Goal: Task Accomplishment & Management: Complete application form

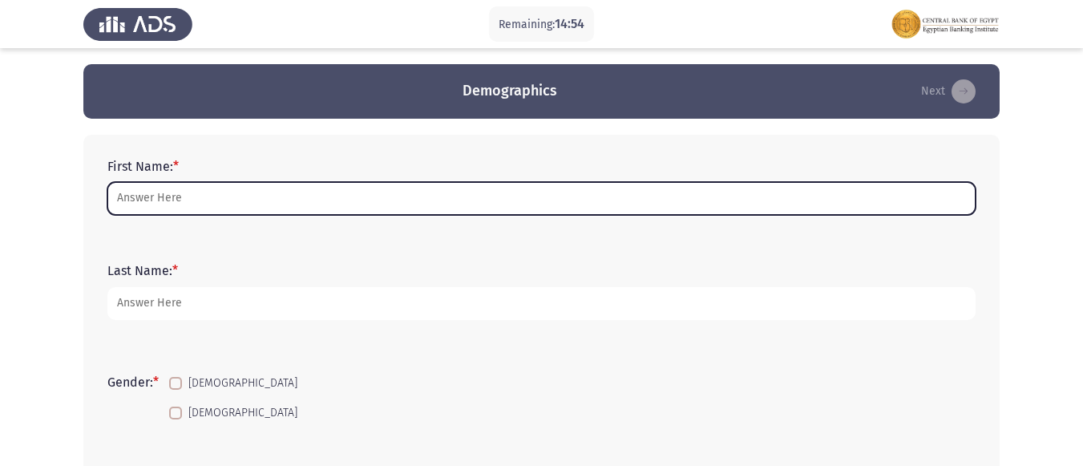
click at [168, 197] on input "First Name: *" at bounding box center [541, 198] width 868 height 33
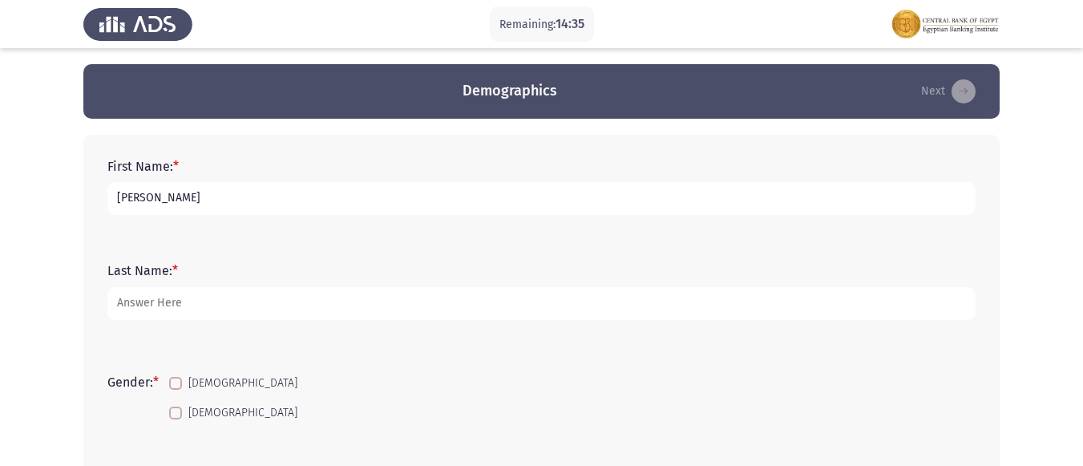
type input "[PERSON_NAME]"
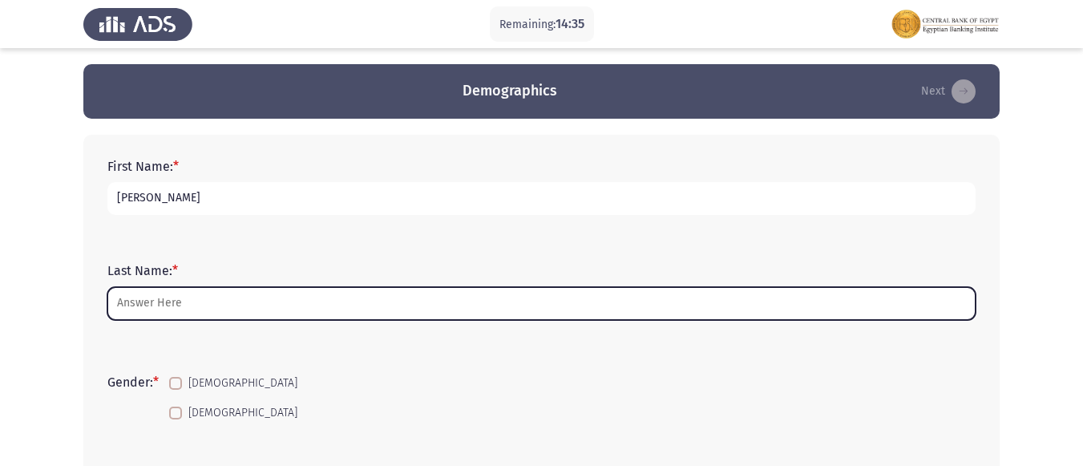
click at [171, 297] on input "Last Name: *" at bounding box center [541, 303] width 868 height 33
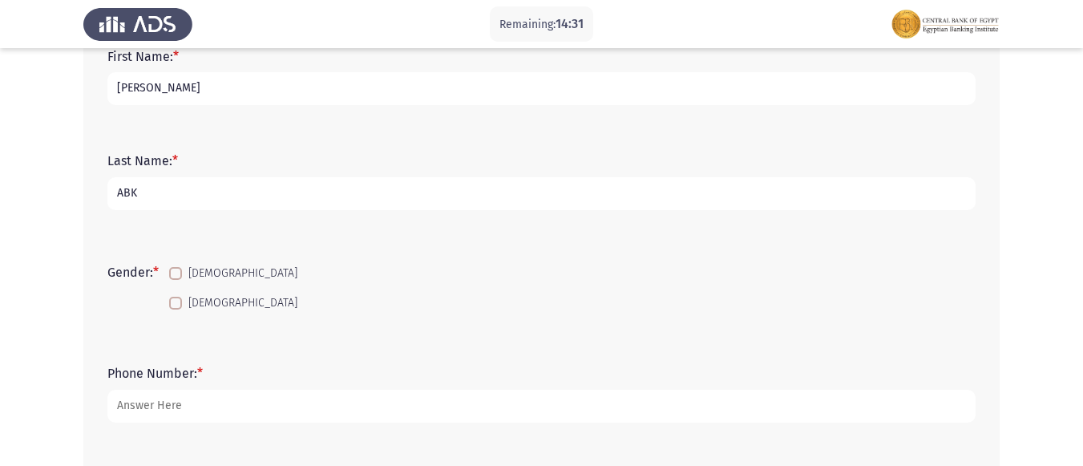
scroll to position [160, 0]
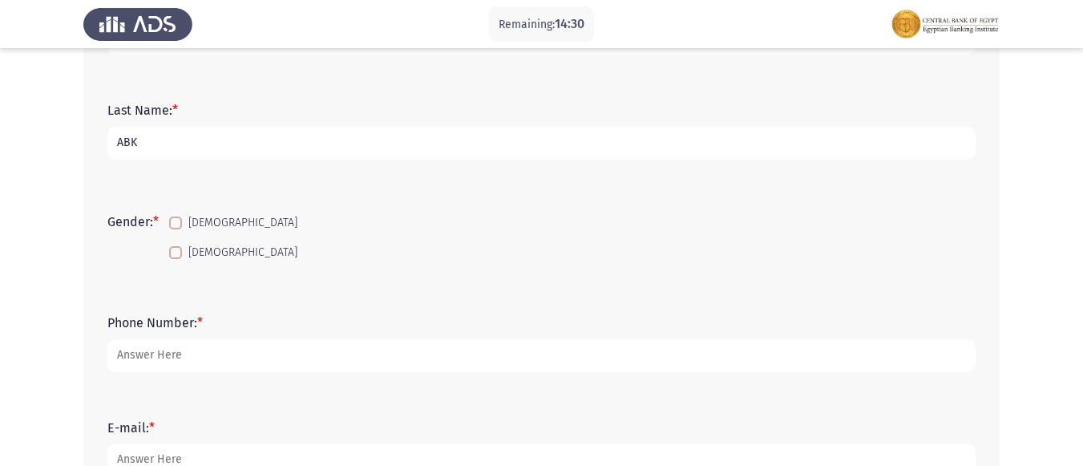
type input "ABK"
click at [174, 252] on span at bounding box center [175, 252] width 13 height 13
click at [175, 259] on input "[DEMOGRAPHIC_DATA]" at bounding box center [175, 259] width 1 height 1
checkbox input "true"
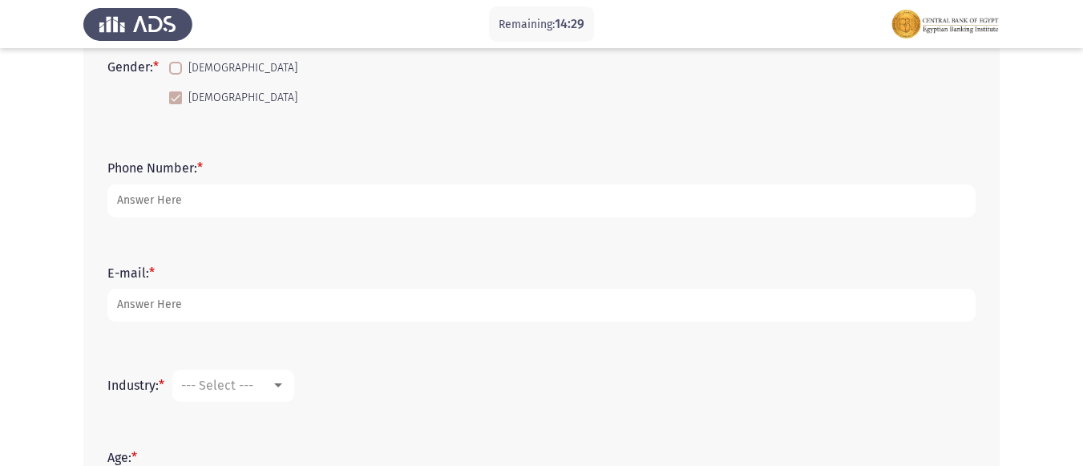
scroll to position [321, 0]
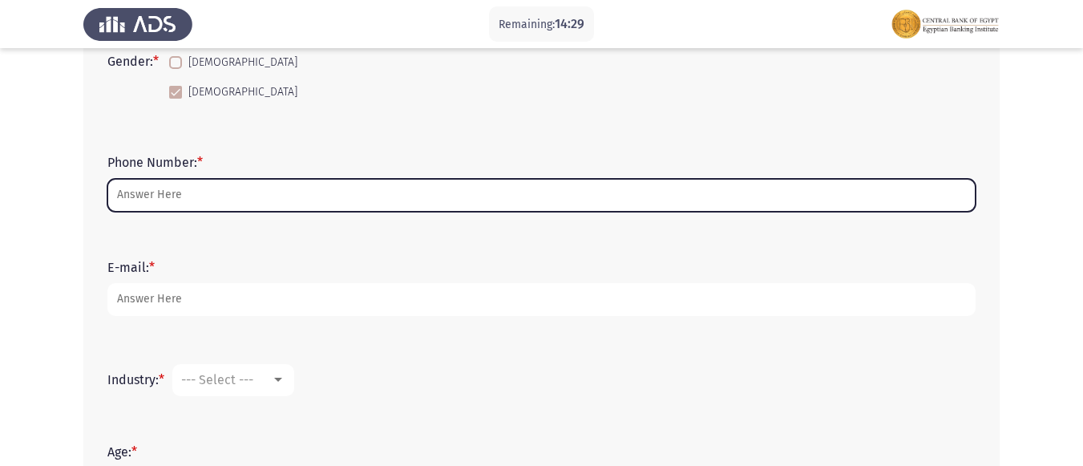
click at [189, 192] on input "Phone Number: *" at bounding box center [541, 195] width 868 height 33
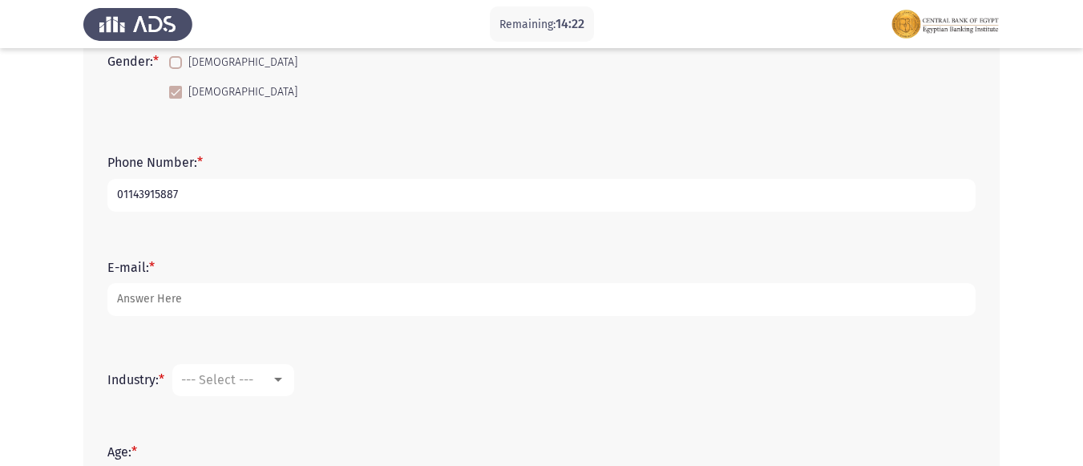
type input "01143915887"
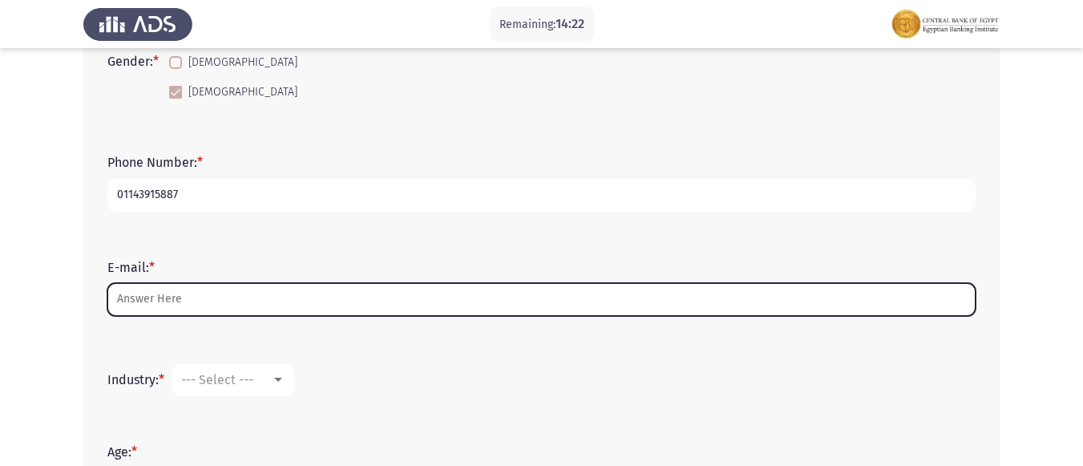
click at [159, 297] on input "E-mail: *" at bounding box center [541, 299] width 868 height 33
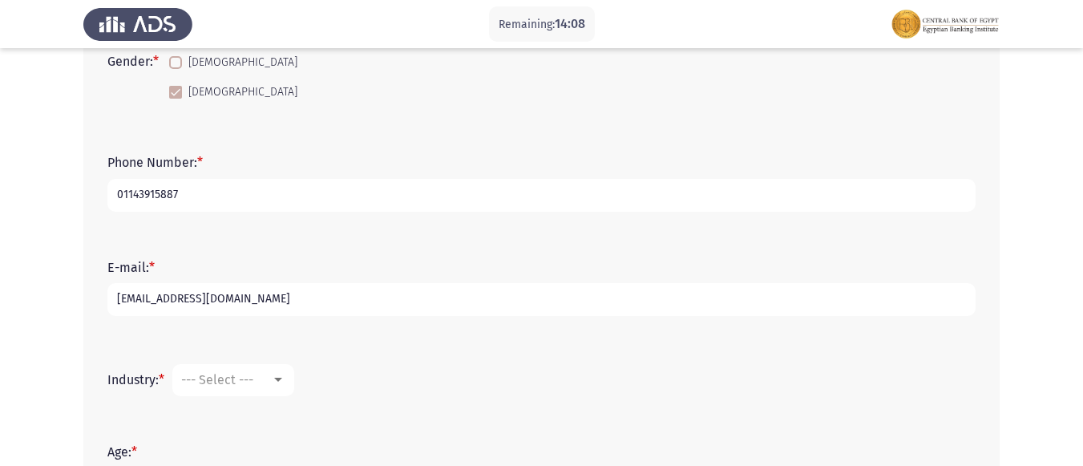
scroll to position [401, 0]
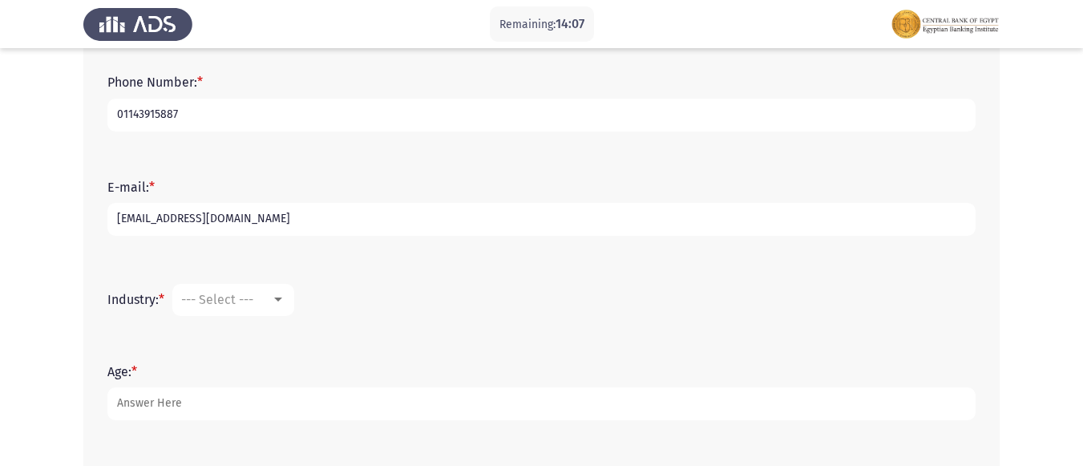
type input "[EMAIL_ADDRESS][DOMAIN_NAME]"
click at [267, 301] on div "--- Select ---" at bounding box center [226, 299] width 90 height 15
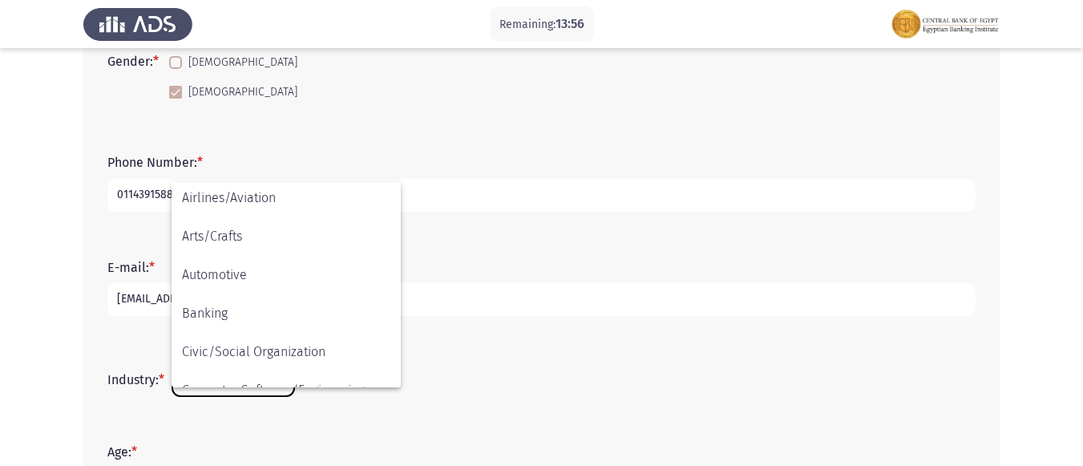
scroll to position [160, 0]
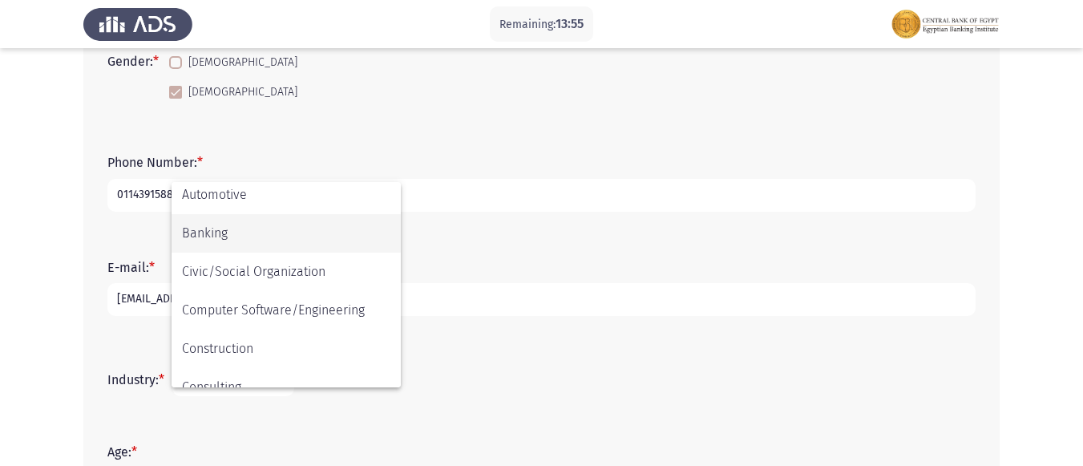
click at [274, 238] on span "Banking" at bounding box center [286, 233] width 208 height 38
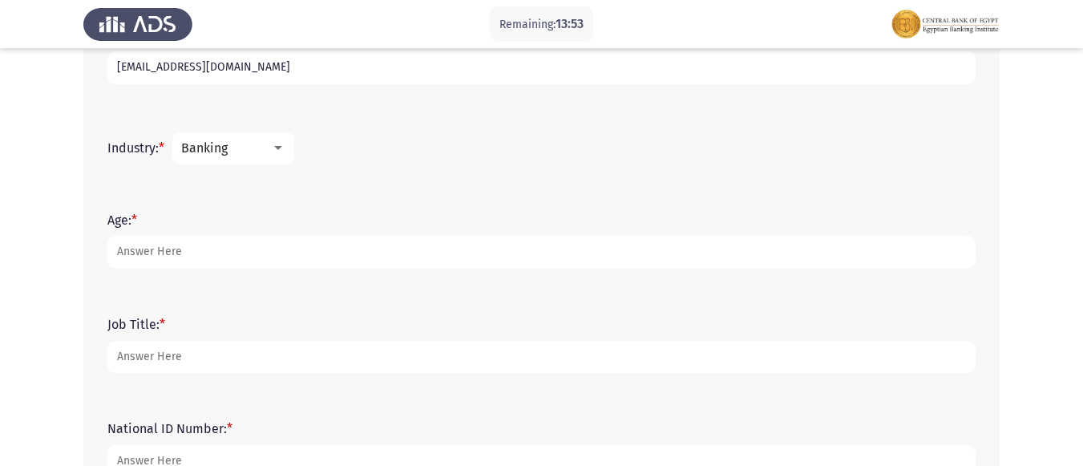
scroll to position [561, 0]
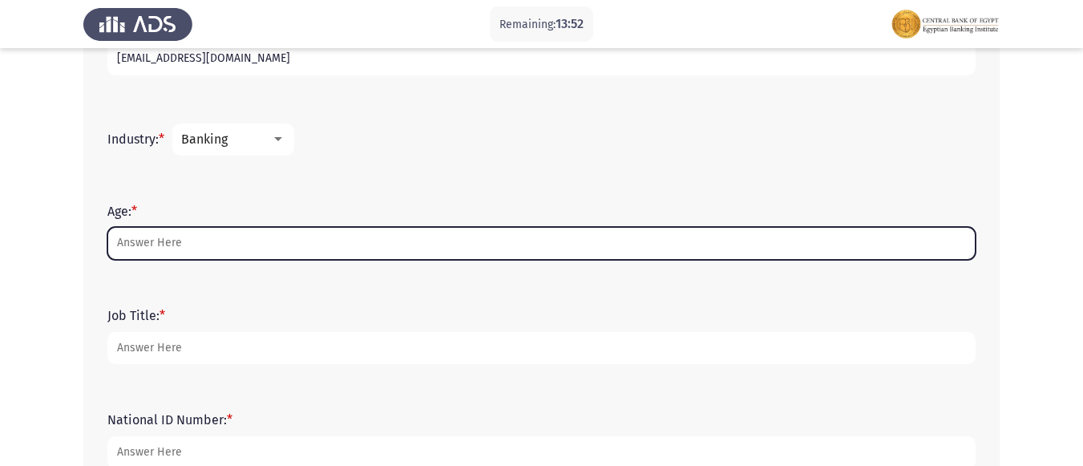
click at [143, 244] on input "Age: *" at bounding box center [541, 243] width 868 height 33
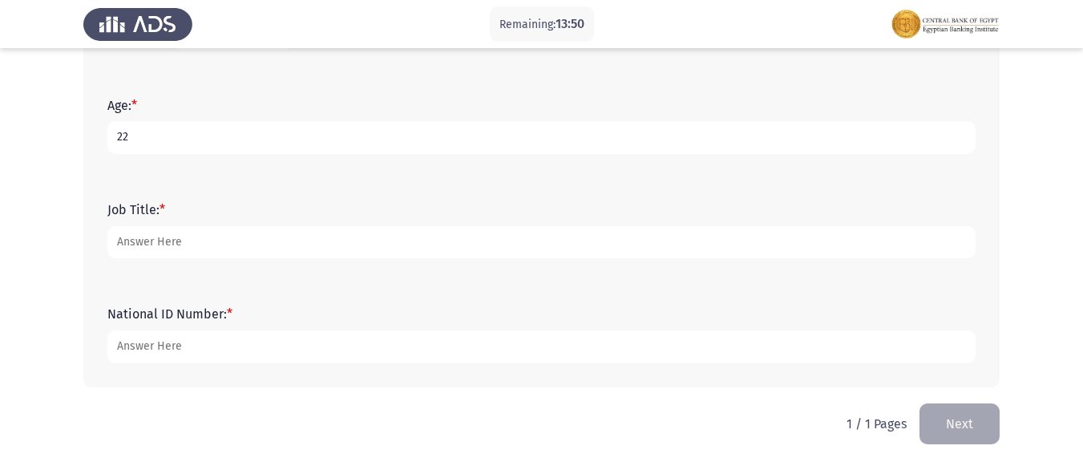
scroll to position [668, 0]
type input "22"
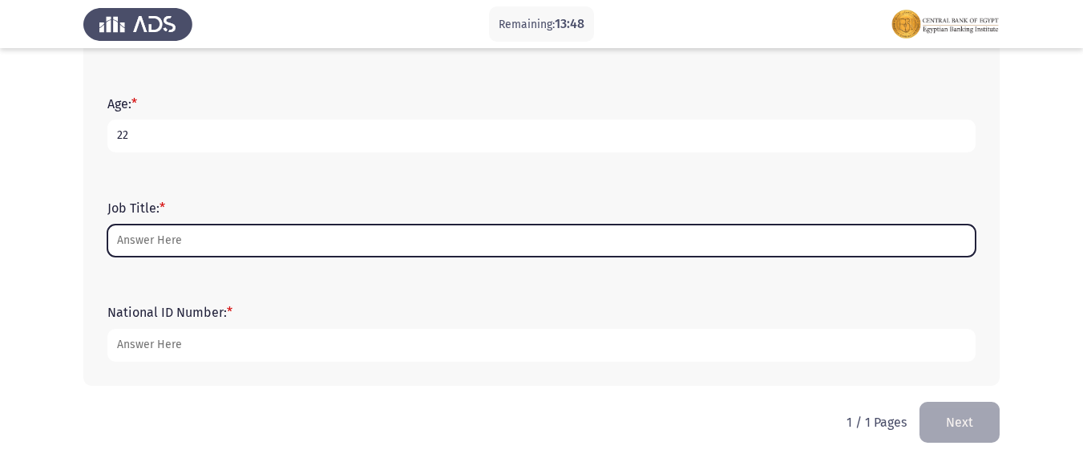
click at [164, 247] on input "Job Title: *" at bounding box center [541, 240] width 868 height 33
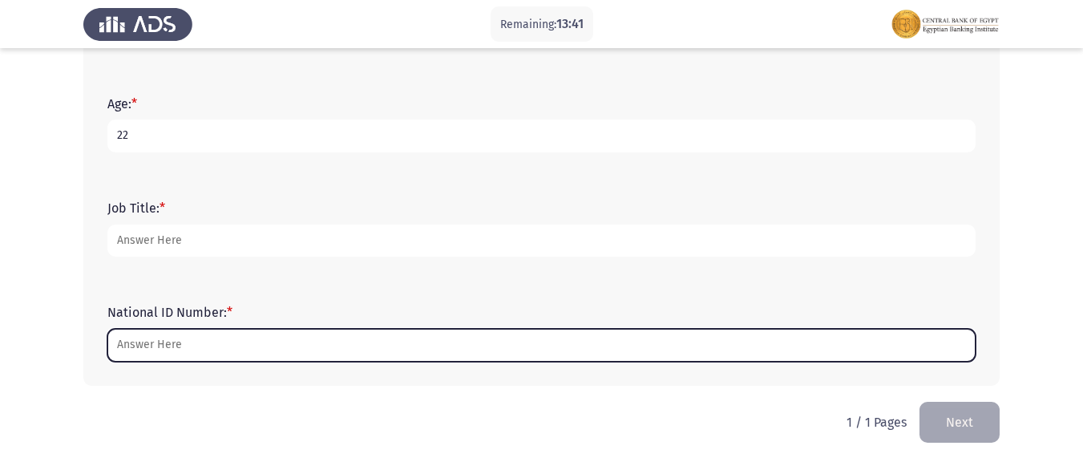
click at [208, 337] on input "National ID Number: *" at bounding box center [541, 345] width 868 height 33
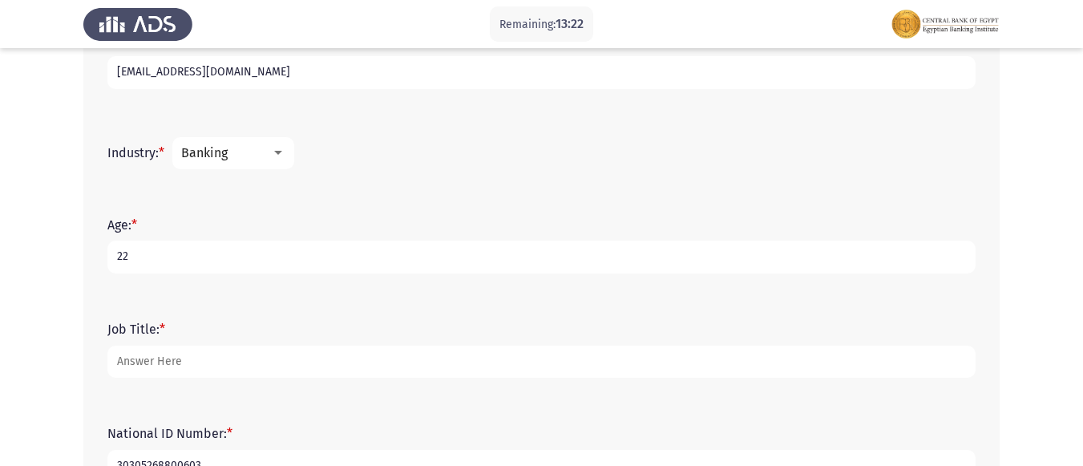
scroll to position [508, 0]
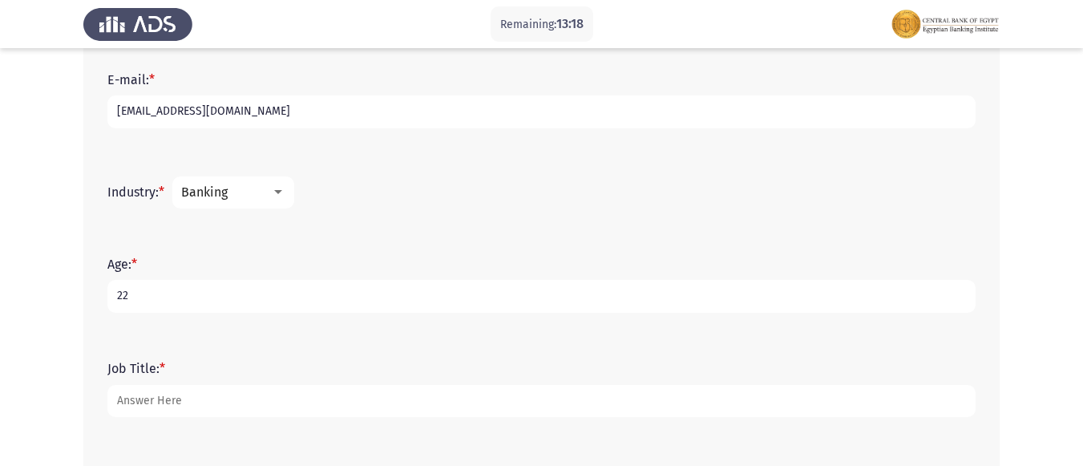
type input "30305268800603"
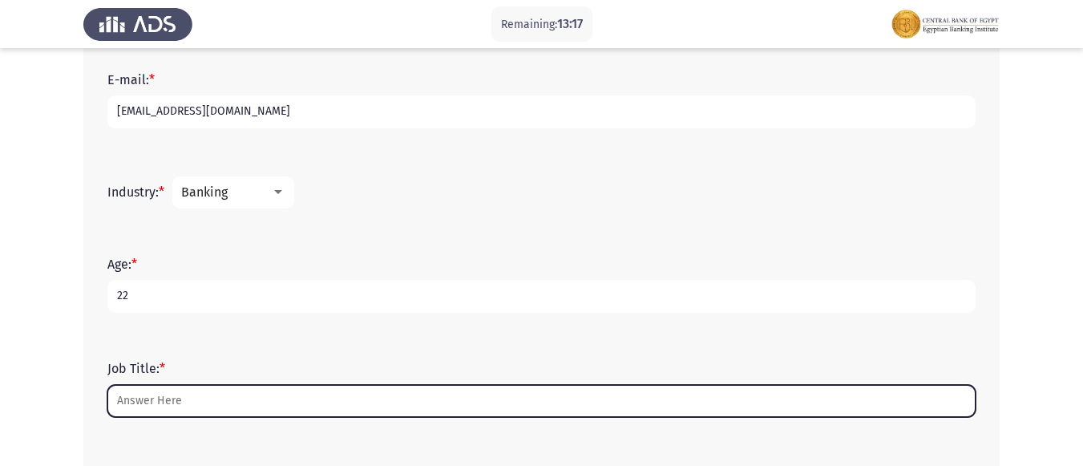
click at [172, 395] on input "Job Title: *" at bounding box center [541, 401] width 868 height 33
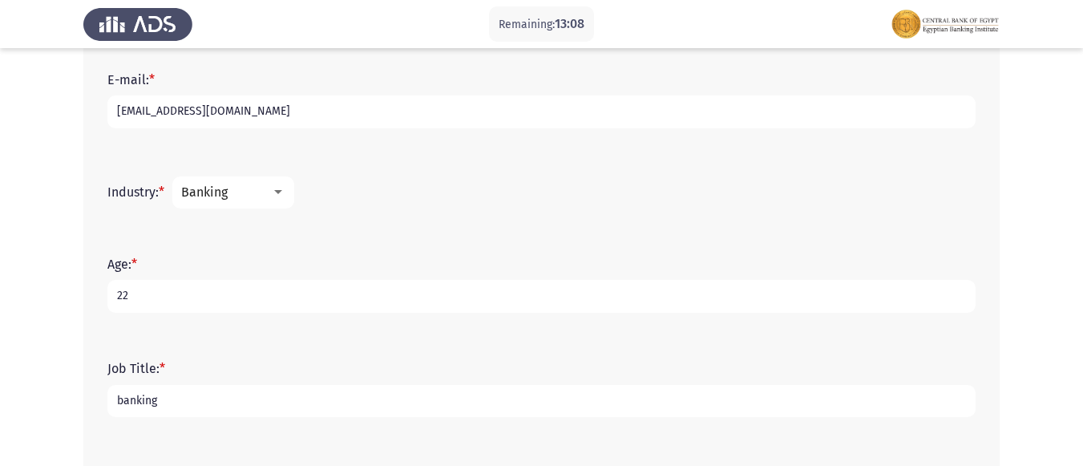
type input "banking"
click at [268, 207] on mat-select "Banking" at bounding box center [233, 192] width 122 height 32
click at [268, 193] on div "Banking" at bounding box center [226, 191] width 90 height 15
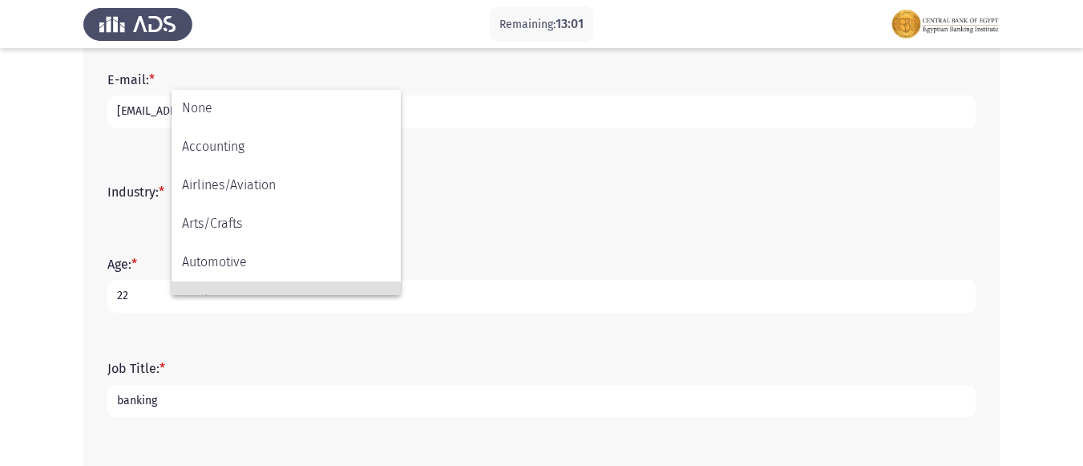
scroll to position [0, 0]
click at [496, 212] on div at bounding box center [541, 233] width 1083 height 466
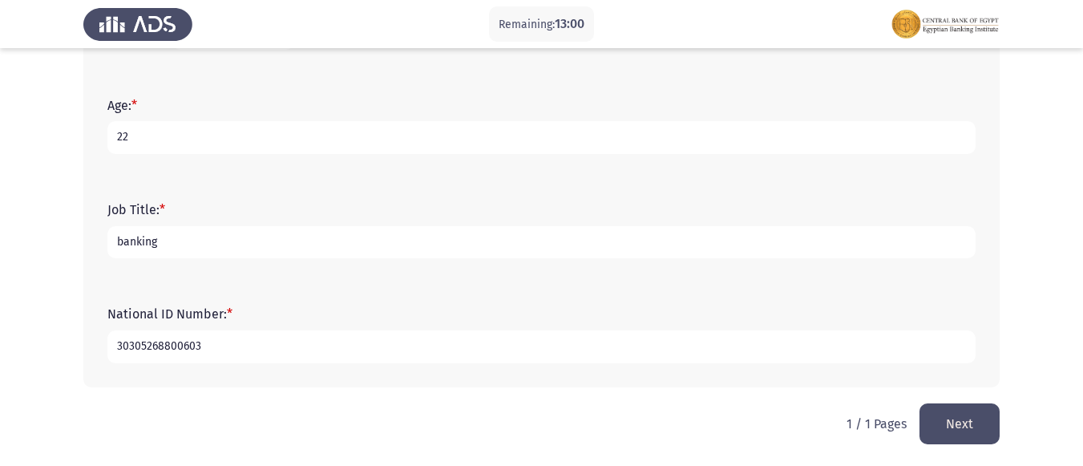
scroll to position [668, 0]
click at [981, 424] on button "Next" at bounding box center [959, 422] width 80 height 41
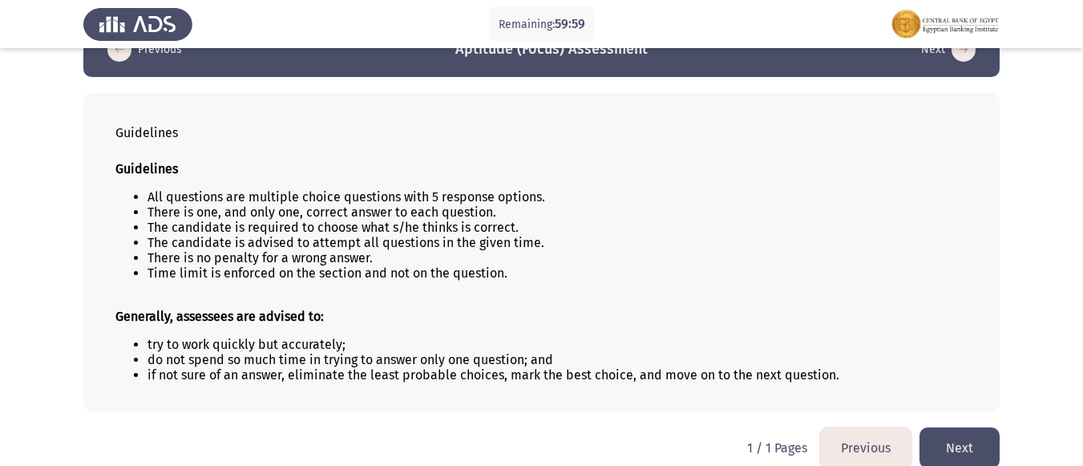
scroll to position [60, 0]
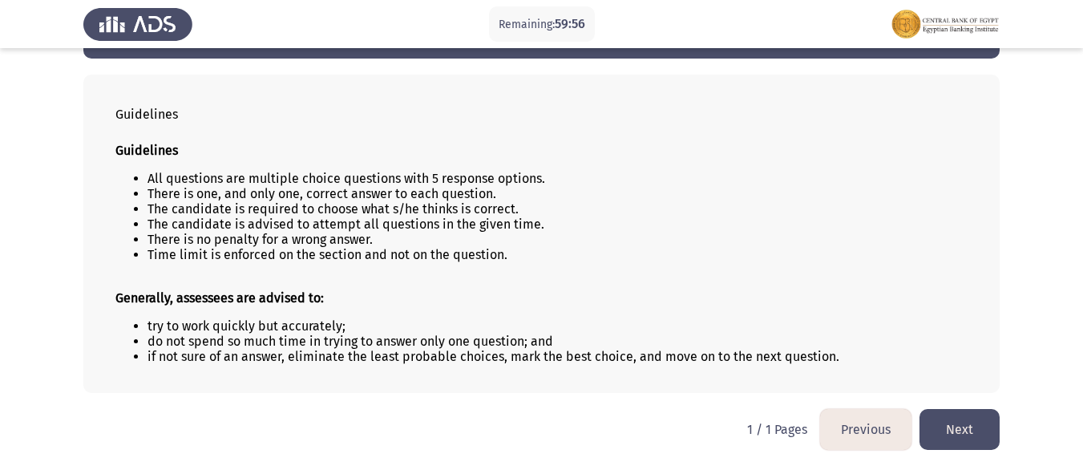
click at [943, 424] on button "Next" at bounding box center [959, 429] width 80 height 41
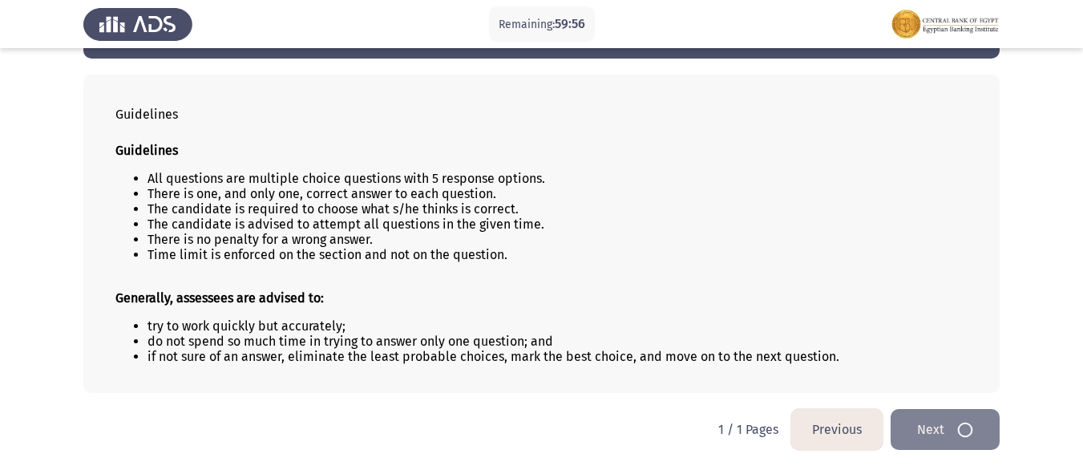
scroll to position [0, 0]
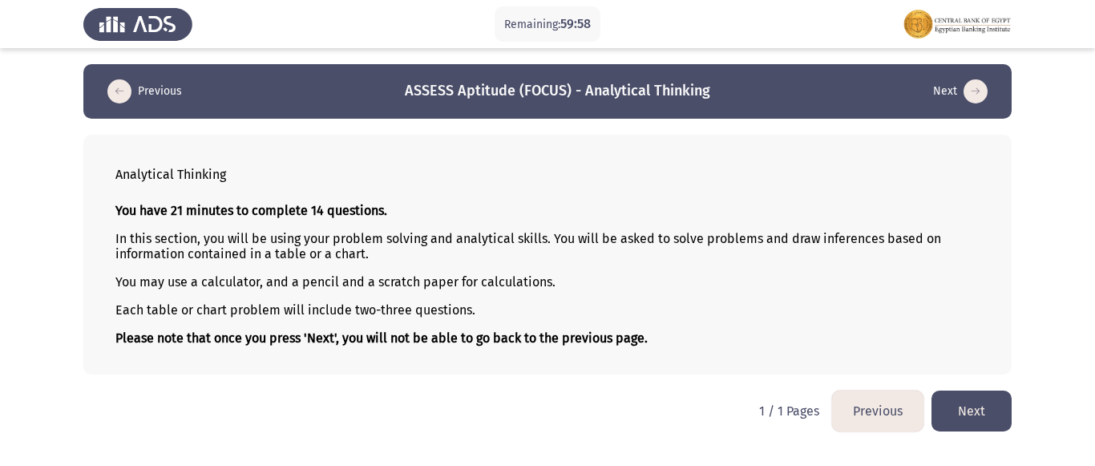
click at [988, 402] on button "Next" at bounding box center [971, 410] width 80 height 41
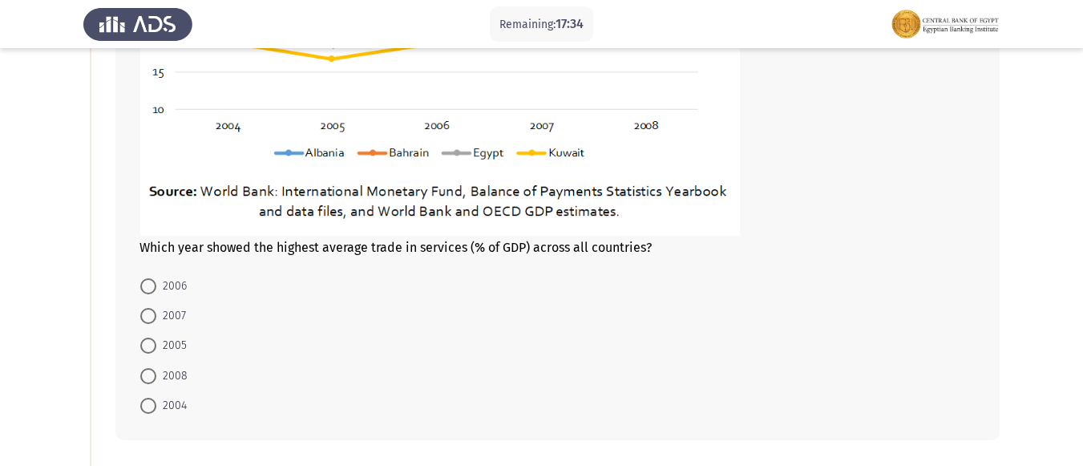
scroll to position [401, 0]
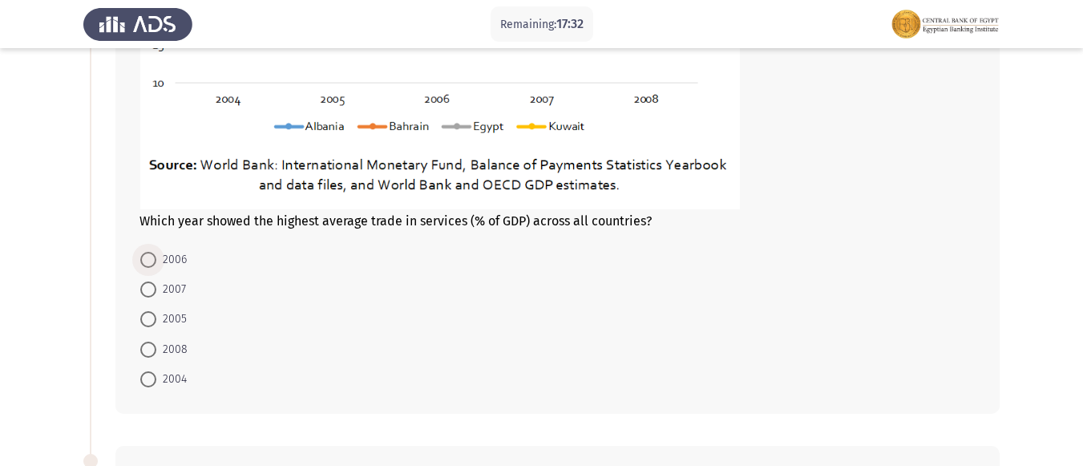
click at [146, 256] on span at bounding box center [148, 260] width 16 height 16
click at [146, 256] on input "2006" at bounding box center [148, 260] width 16 height 16
radio input "true"
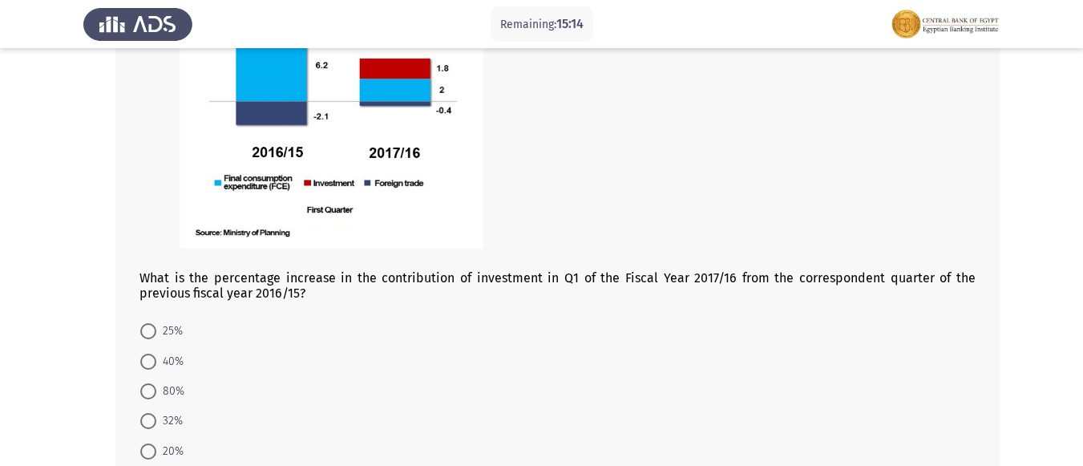
scroll to position [962, 0]
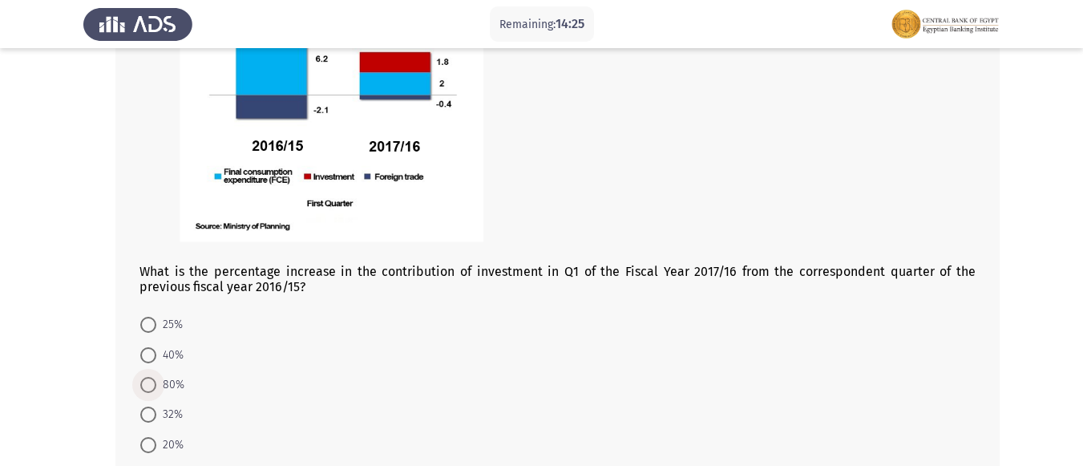
click at [151, 383] on span at bounding box center [148, 385] width 16 height 16
click at [151, 383] on input "80%" at bounding box center [148, 385] width 16 height 16
radio input "true"
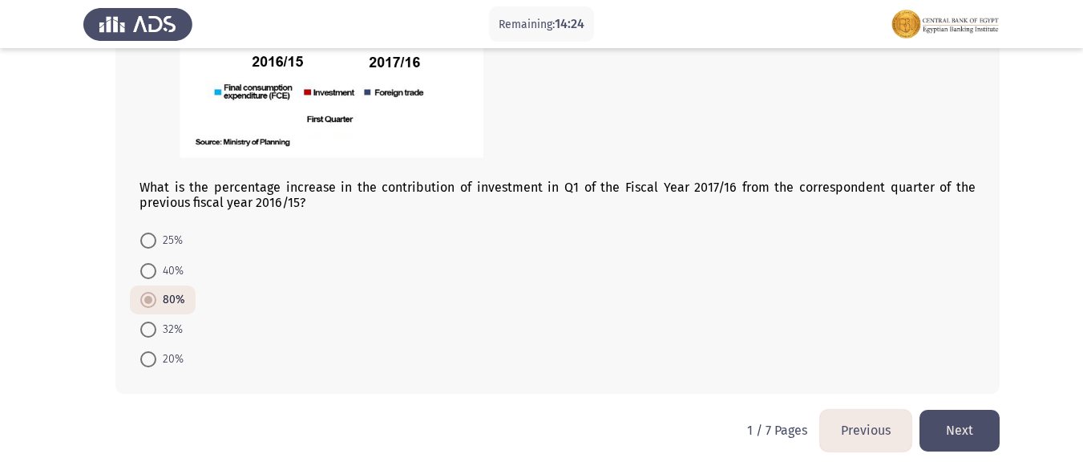
scroll to position [1054, 0]
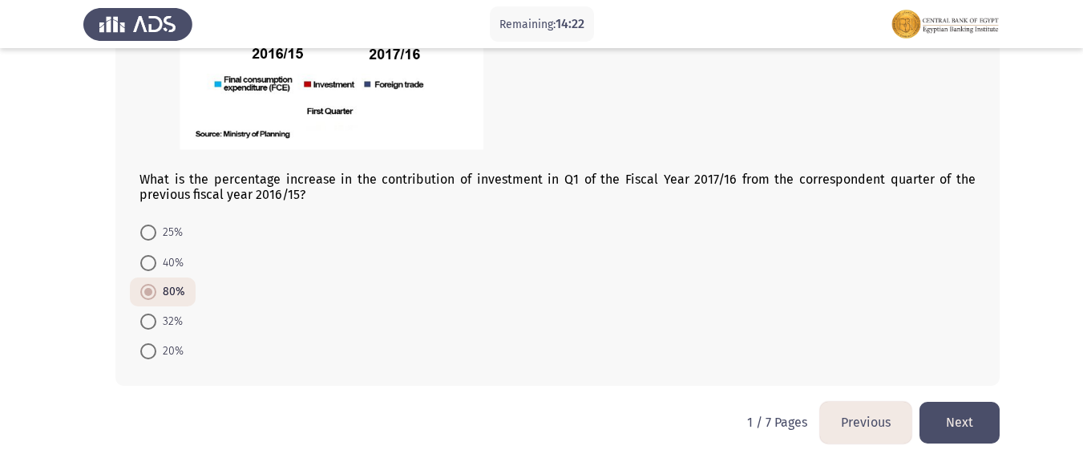
click at [944, 422] on button "Next" at bounding box center [959, 422] width 80 height 41
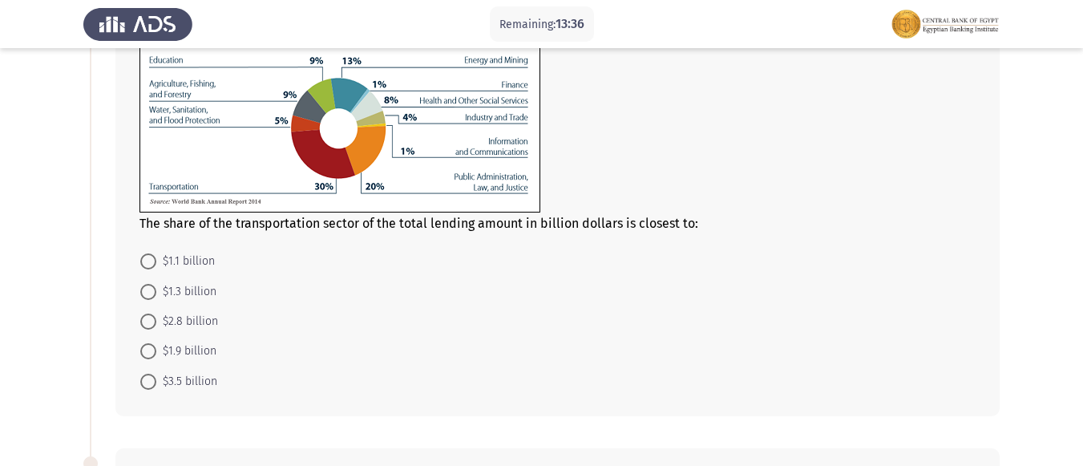
scroll to position [80, 0]
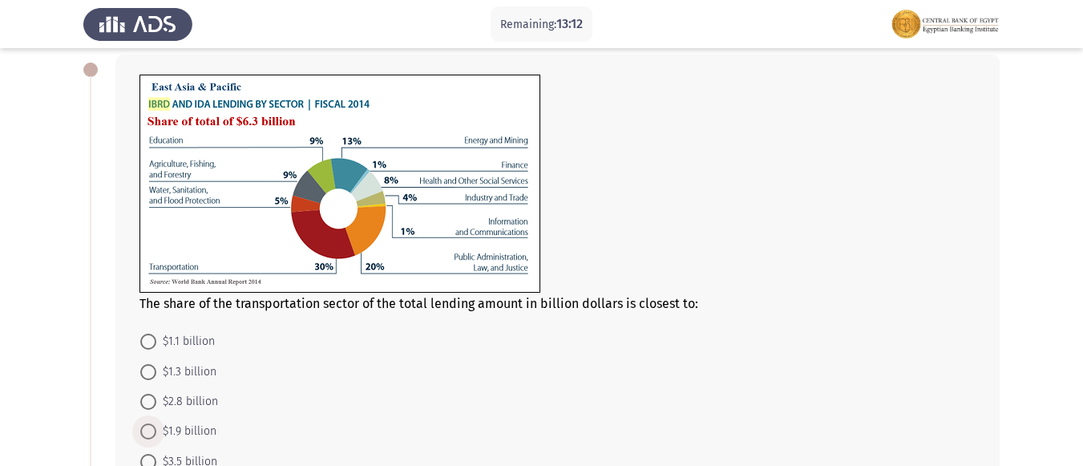
click at [155, 430] on span at bounding box center [148, 431] width 16 height 16
click at [155, 430] on input "$1.9 billion" at bounding box center [148, 431] width 16 height 16
radio input "true"
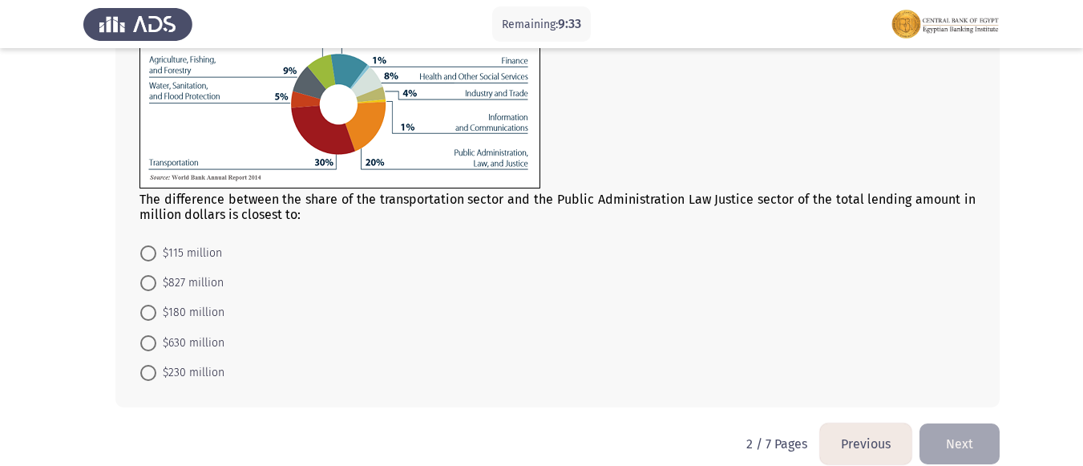
scroll to position [678, 0]
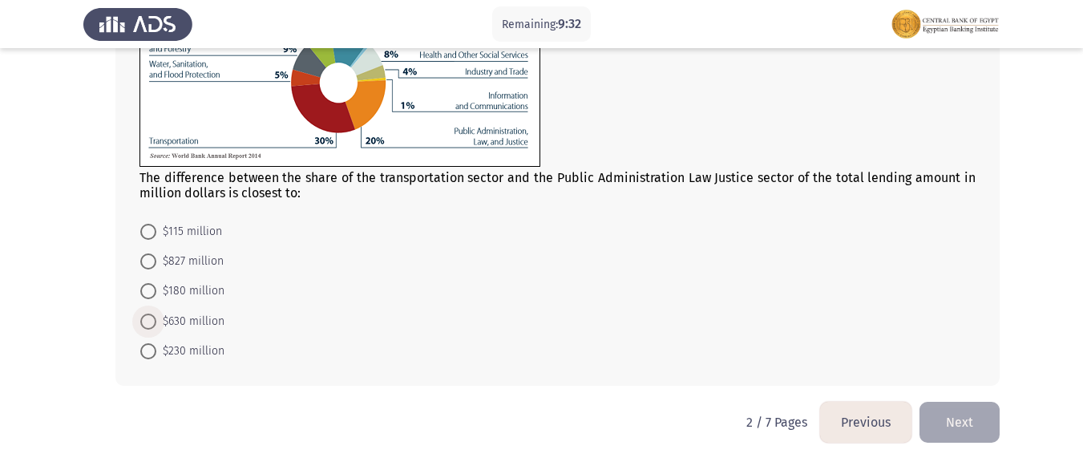
click at [148, 321] on span at bounding box center [148, 321] width 0 height 0
click at [148, 321] on input "$630 million" at bounding box center [148, 321] width 16 height 16
radio input "true"
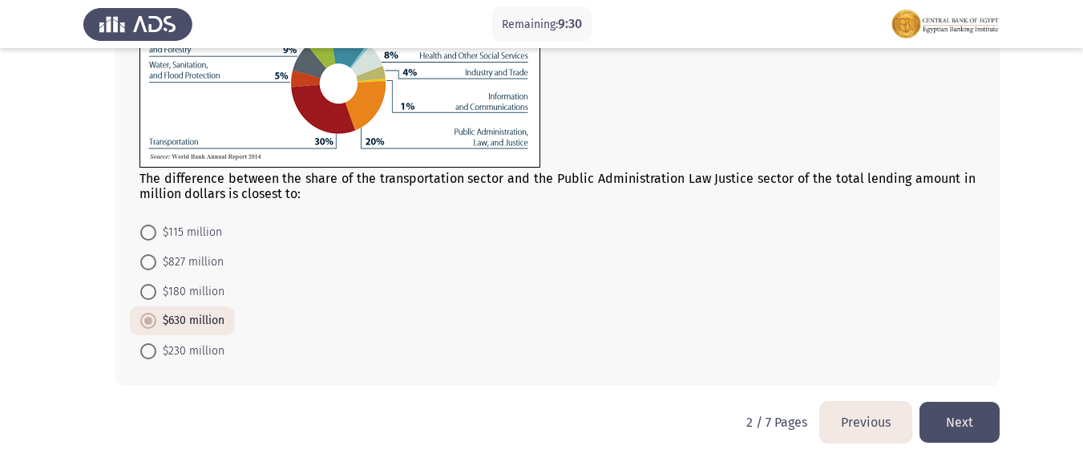
click at [944, 427] on button "Next" at bounding box center [959, 422] width 80 height 41
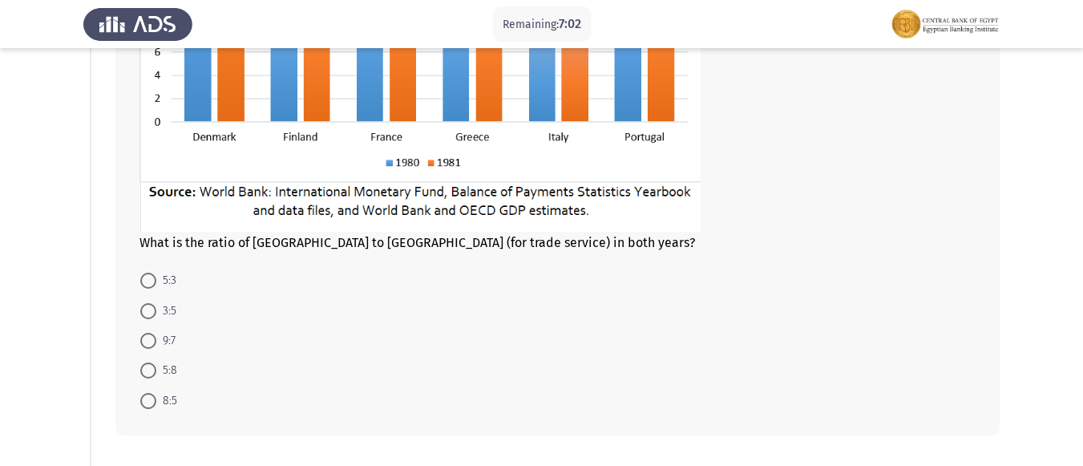
scroll to position [321, 0]
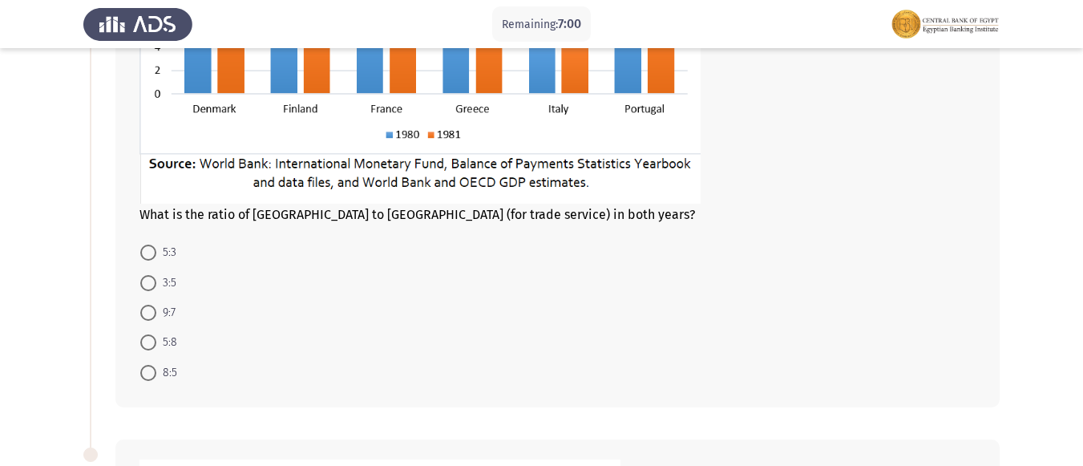
click at [151, 247] on span at bounding box center [148, 252] width 16 height 16
click at [151, 247] on input "5:3" at bounding box center [148, 252] width 16 height 16
radio input "true"
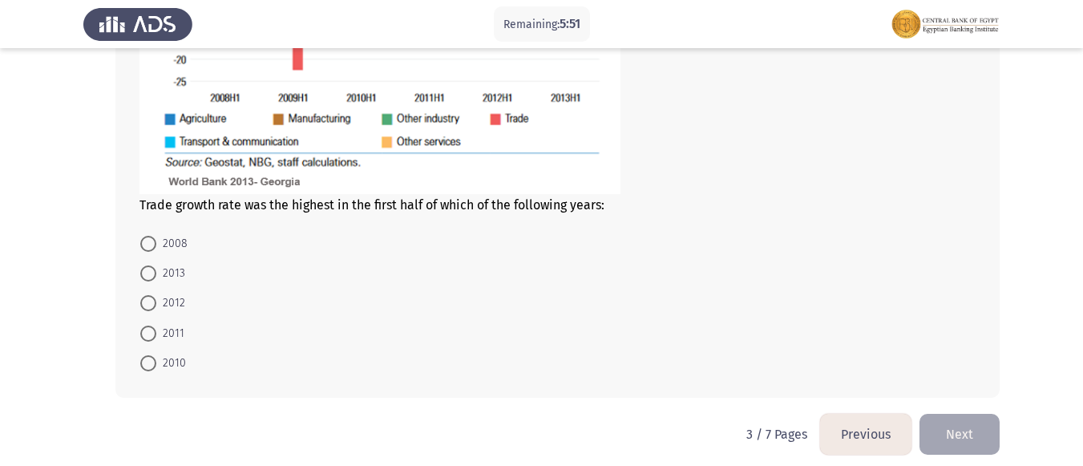
scroll to position [1023, 0]
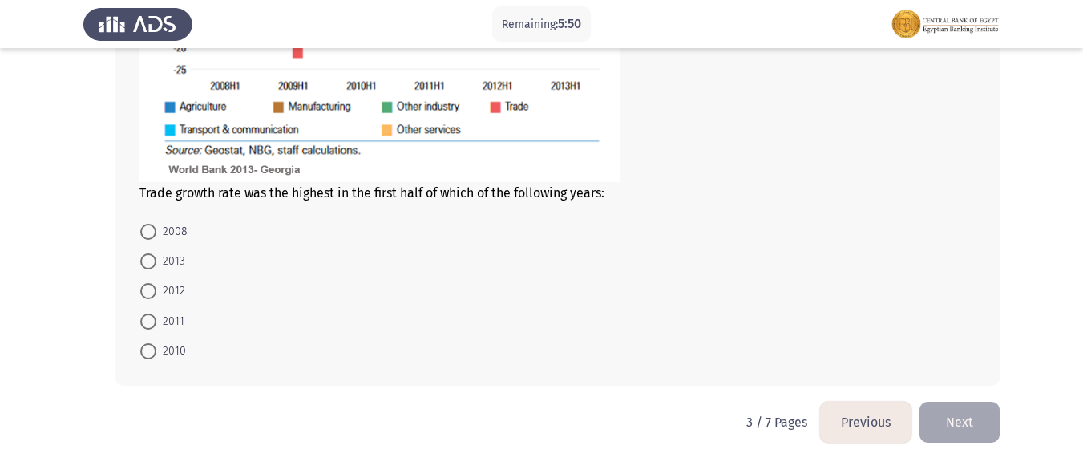
click at [151, 349] on span at bounding box center [148, 351] width 16 height 16
click at [151, 349] on input "2010" at bounding box center [148, 351] width 16 height 16
radio input "true"
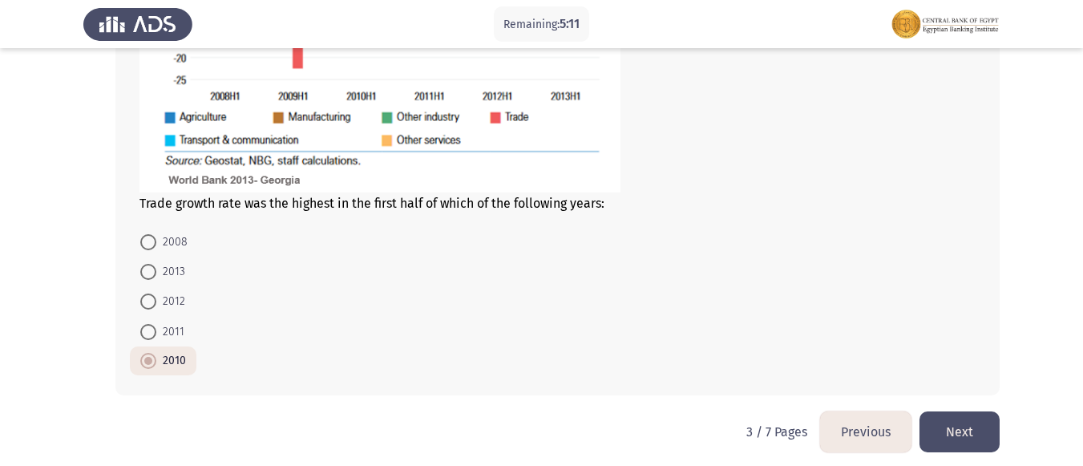
scroll to position [1023, 0]
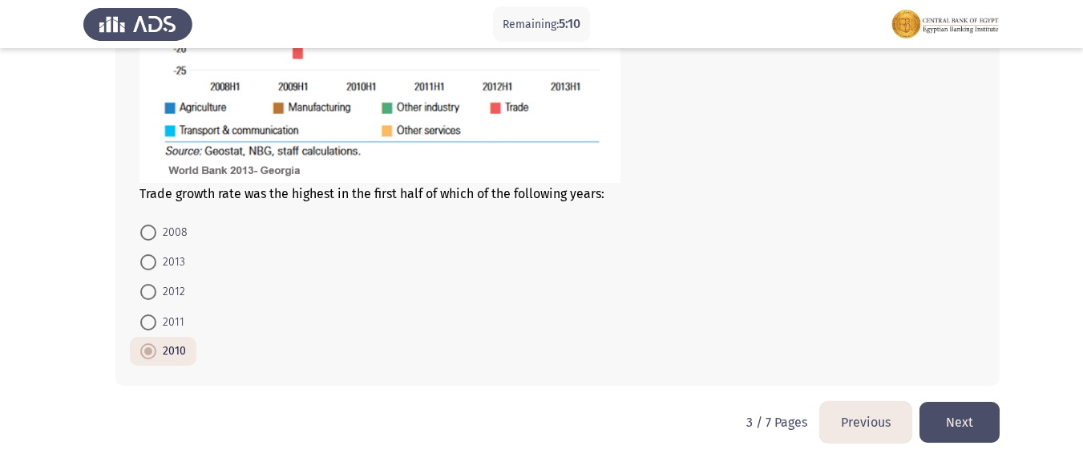
click at [148, 322] on span at bounding box center [148, 322] width 0 height 0
click at [148, 321] on input "2011" at bounding box center [148, 322] width 16 height 16
radio input "true"
click at [953, 418] on button "Next" at bounding box center [959, 422] width 80 height 41
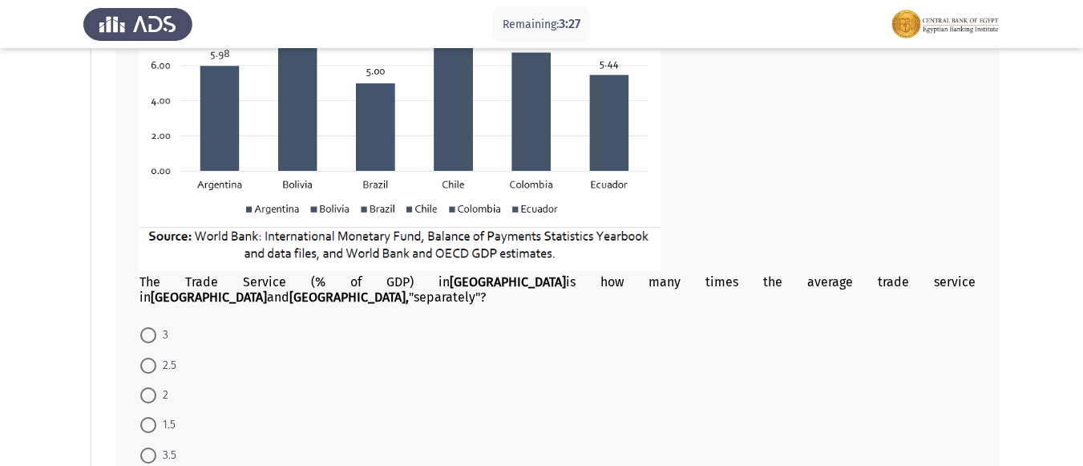
scroll to position [321, 0]
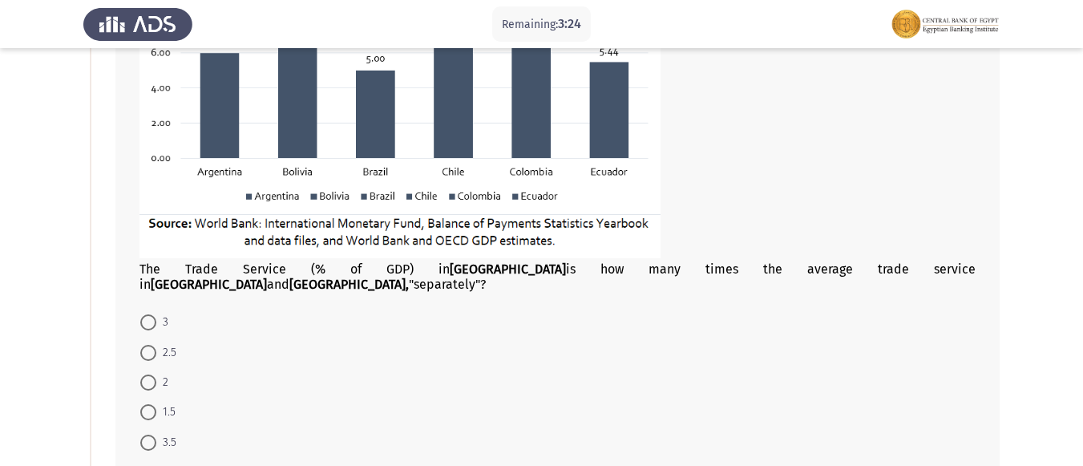
click at [150, 374] on span at bounding box center [148, 382] width 16 height 16
click at [150, 374] on input "2" at bounding box center [148, 382] width 16 height 16
radio input "true"
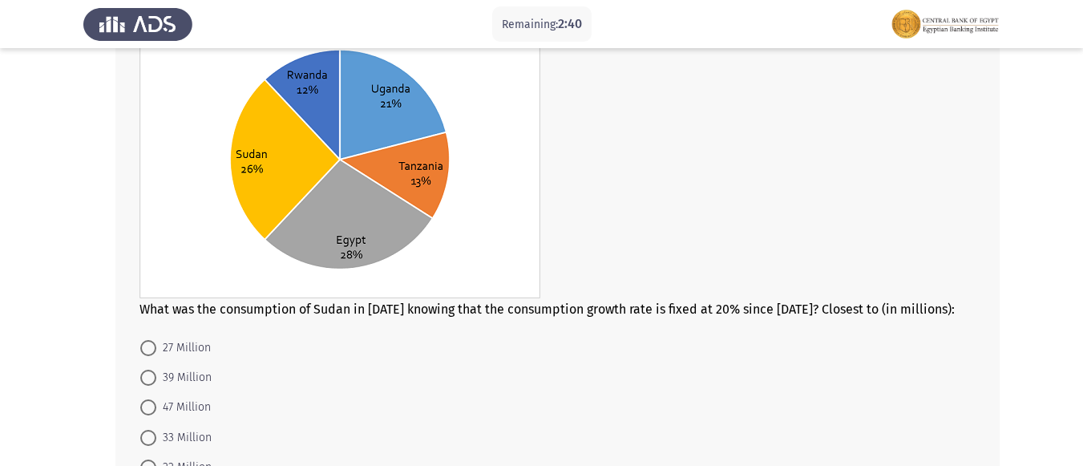
scroll to position [882, 0]
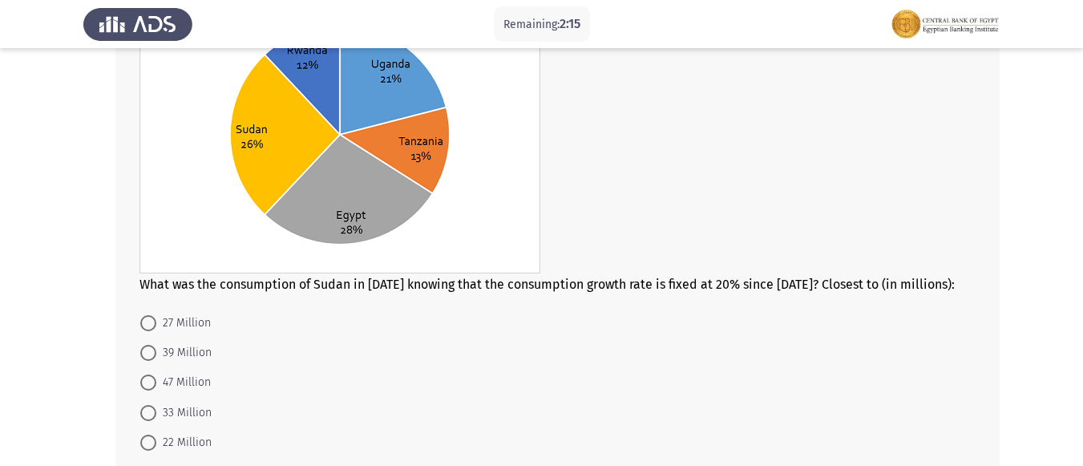
click at [152, 374] on span at bounding box center [148, 382] width 16 height 16
click at [152, 374] on input "47 Million" at bounding box center [148, 382] width 16 height 16
radio input "true"
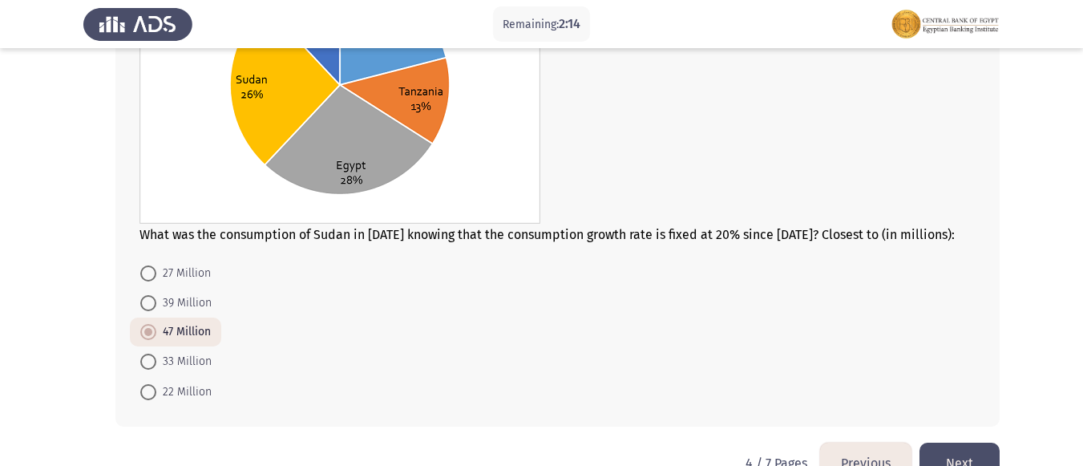
scroll to position [957, 0]
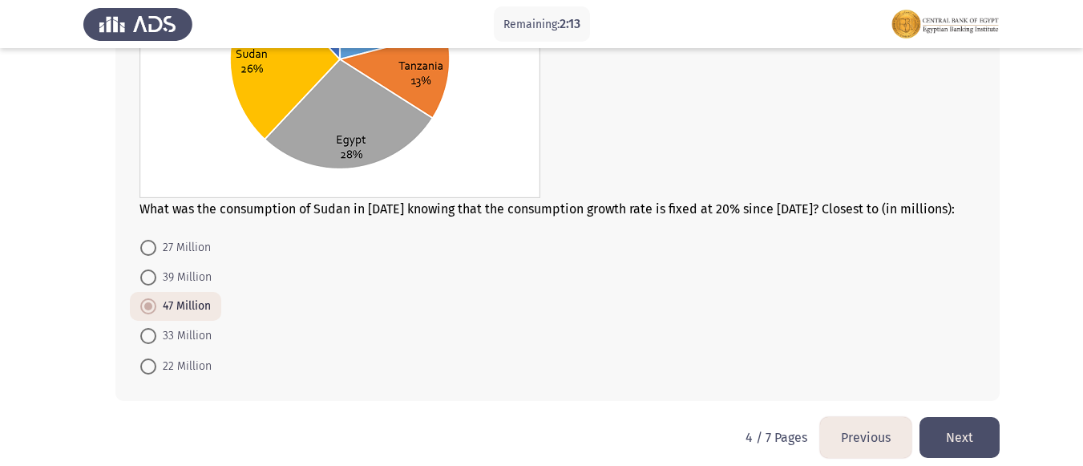
click at [952, 418] on button "Next" at bounding box center [959, 437] width 80 height 41
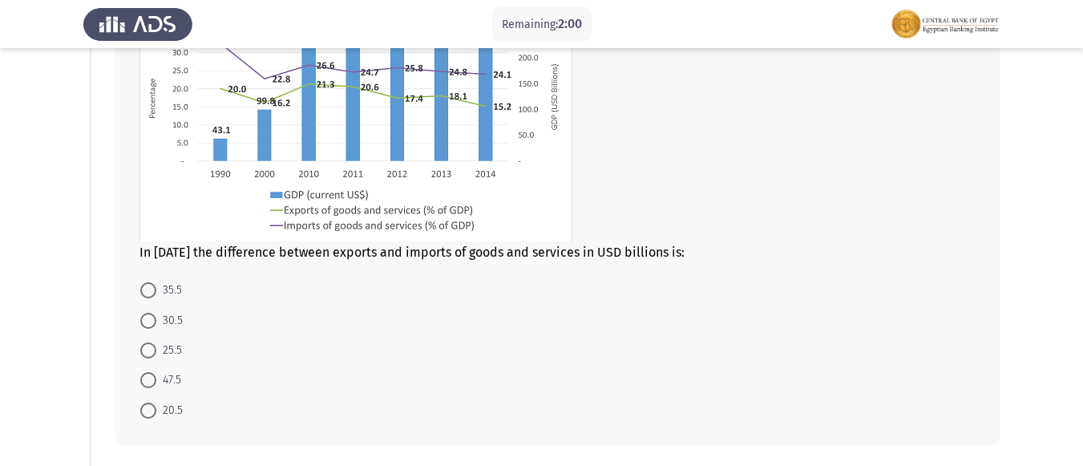
scroll to position [232, 0]
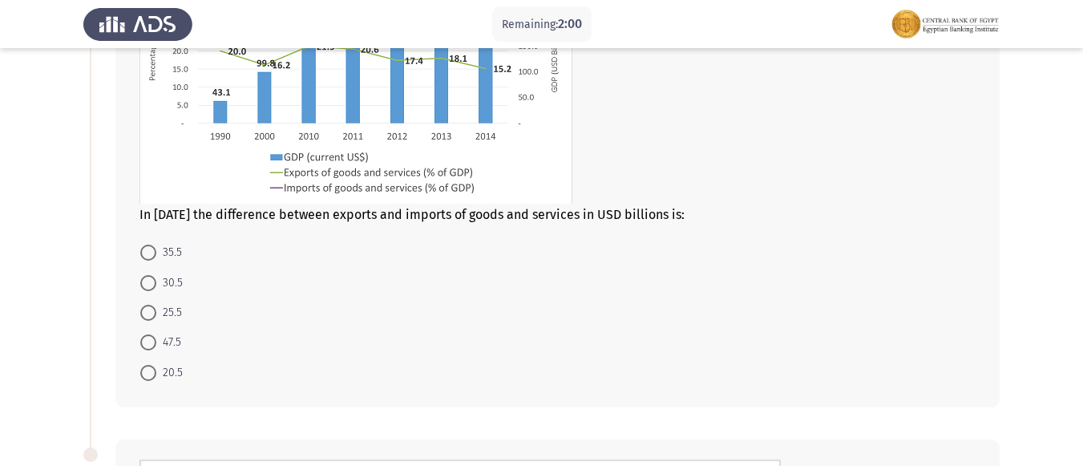
click at [150, 281] on span at bounding box center [148, 283] width 16 height 16
click at [150, 281] on input "30.5" at bounding box center [148, 283] width 16 height 16
radio input "true"
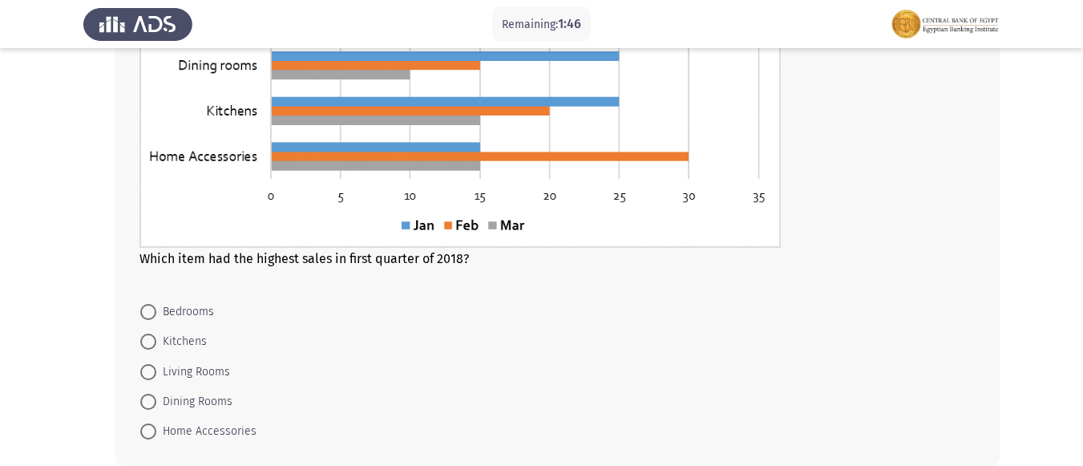
scroll to position [793, 0]
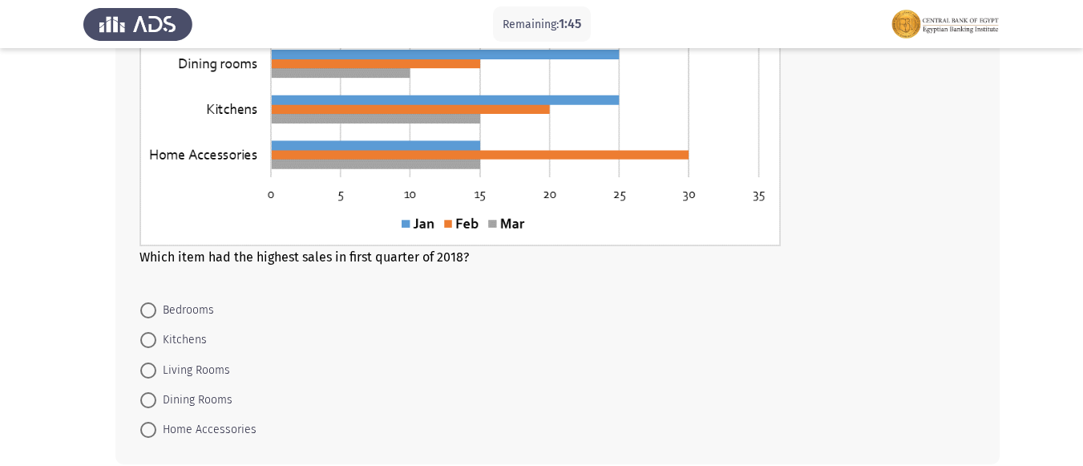
click at [152, 427] on span at bounding box center [148, 430] width 16 height 16
click at [152, 427] on input "Home Accessories" at bounding box center [148, 430] width 16 height 16
radio input "true"
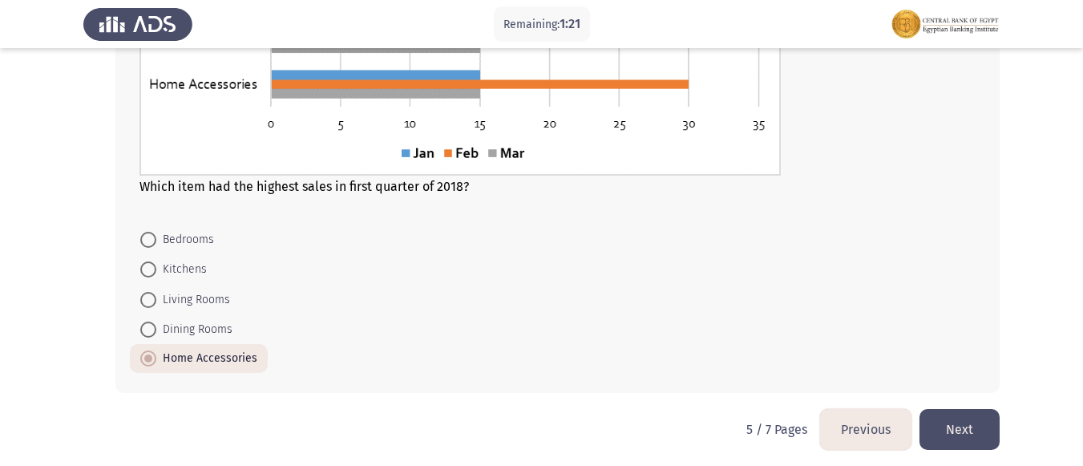
scroll to position [870, 0]
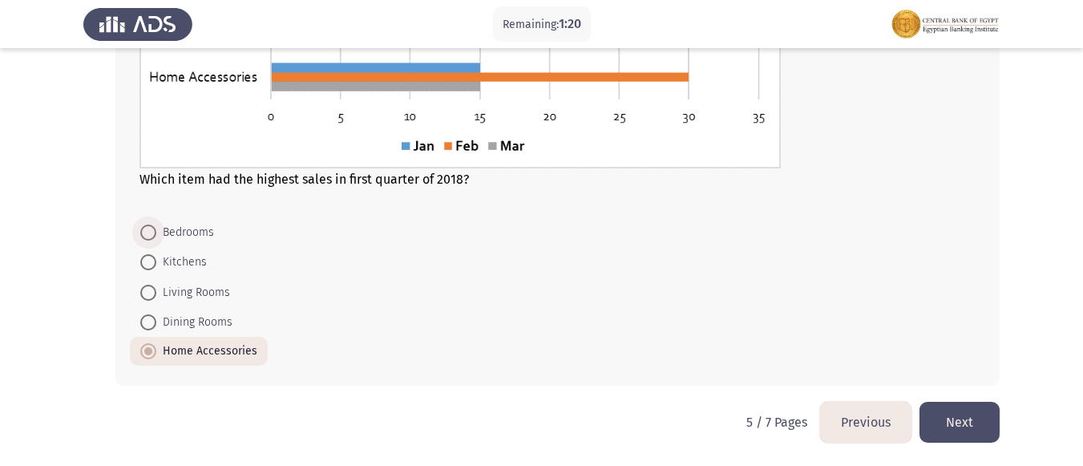
click at [158, 235] on span "Bedrooms" at bounding box center [185, 232] width 58 height 19
click at [156, 235] on input "Bedrooms" at bounding box center [148, 232] width 16 height 16
radio input "true"
click at [965, 419] on button "Next" at bounding box center [959, 422] width 80 height 41
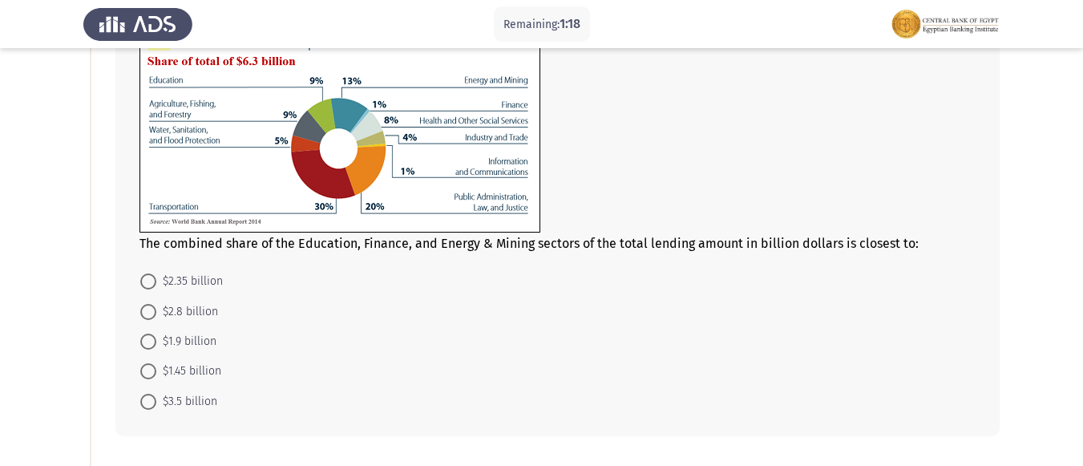
scroll to position [160, 0]
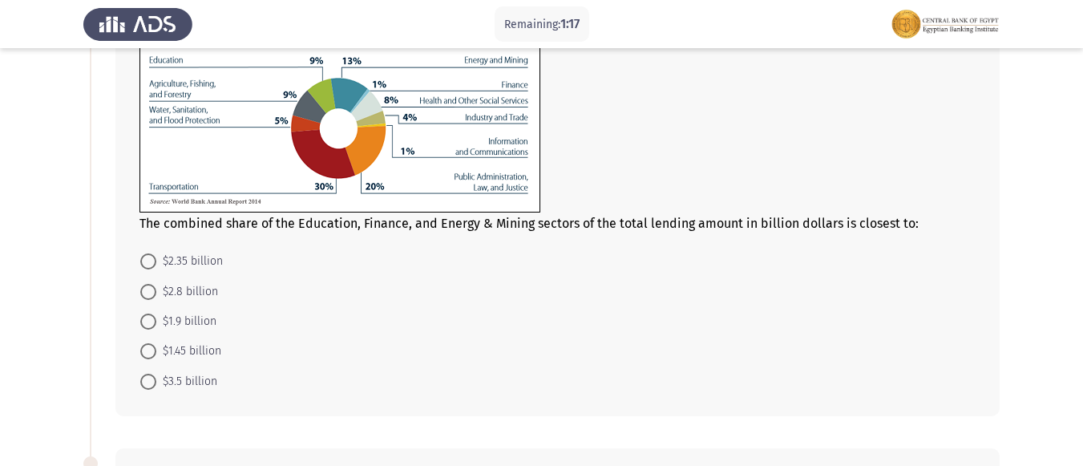
click at [144, 323] on span at bounding box center [148, 321] width 16 height 16
click at [144, 323] on input "$1.9 billion" at bounding box center [148, 321] width 16 height 16
radio input "true"
click at [145, 344] on span at bounding box center [148, 350] width 16 height 16
click at [145, 344] on input "$1.45 billion" at bounding box center [148, 350] width 16 height 16
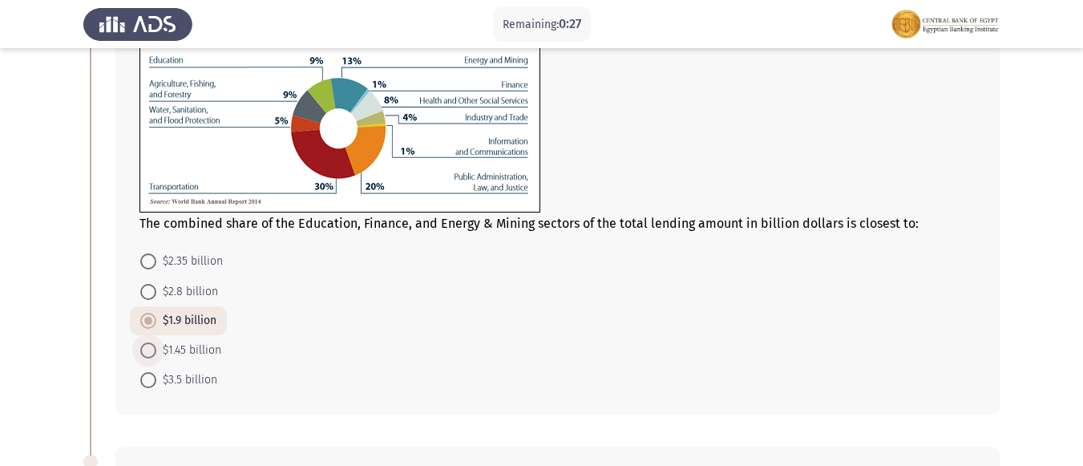
radio input "true"
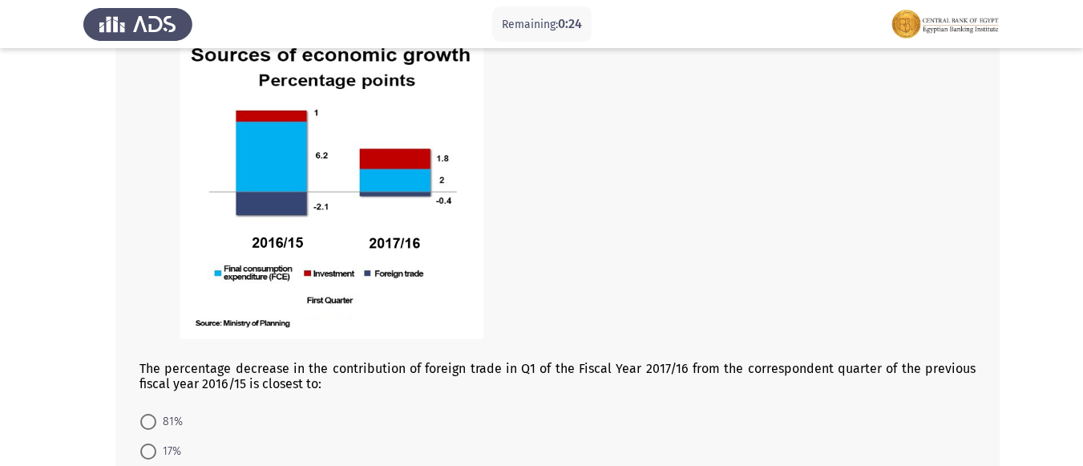
scroll to position [721, 0]
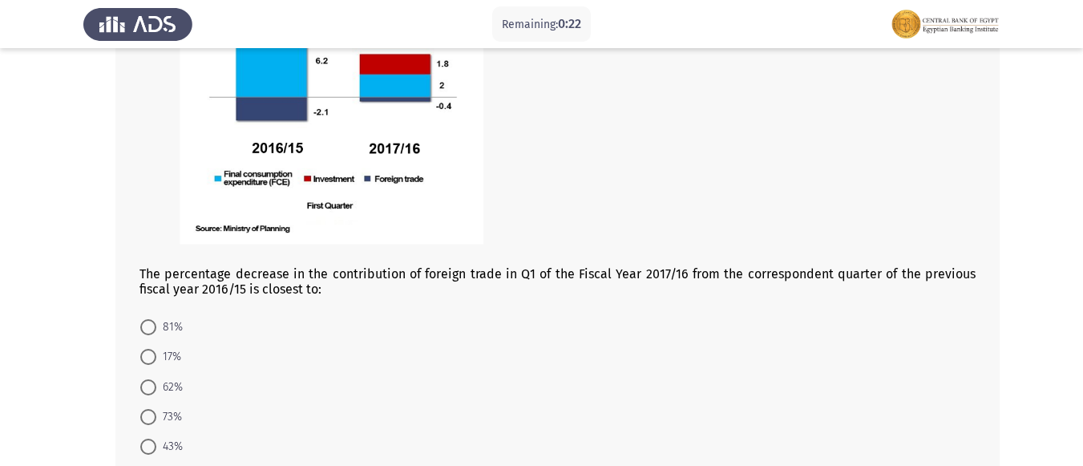
click at [151, 414] on span at bounding box center [148, 417] width 16 height 16
click at [151, 414] on input "73%" at bounding box center [148, 417] width 16 height 16
radio input "true"
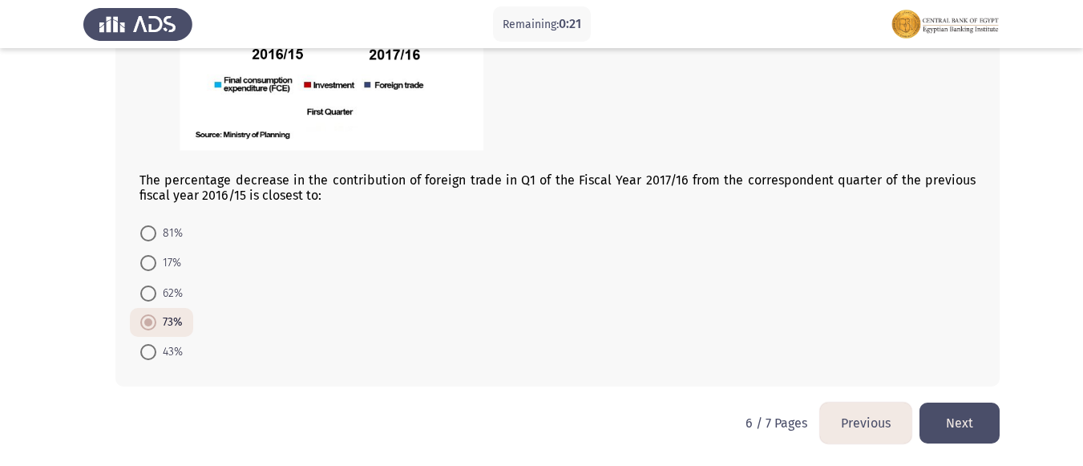
scroll to position [816, 0]
click at [971, 414] on button "Next" at bounding box center [959, 422] width 80 height 41
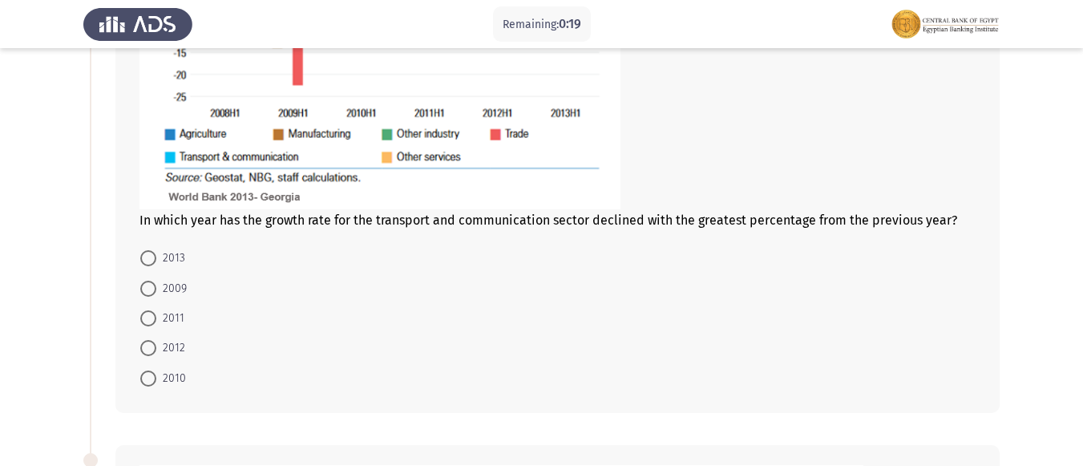
scroll to position [401, 0]
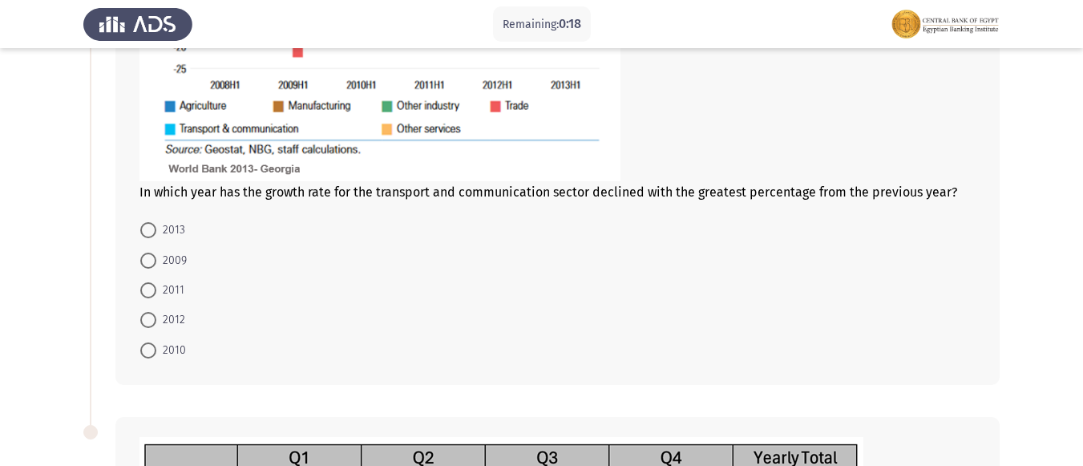
click at [148, 322] on span at bounding box center [148, 320] width 16 height 16
click at [148, 322] on input "2012" at bounding box center [148, 320] width 16 height 16
radio input "true"
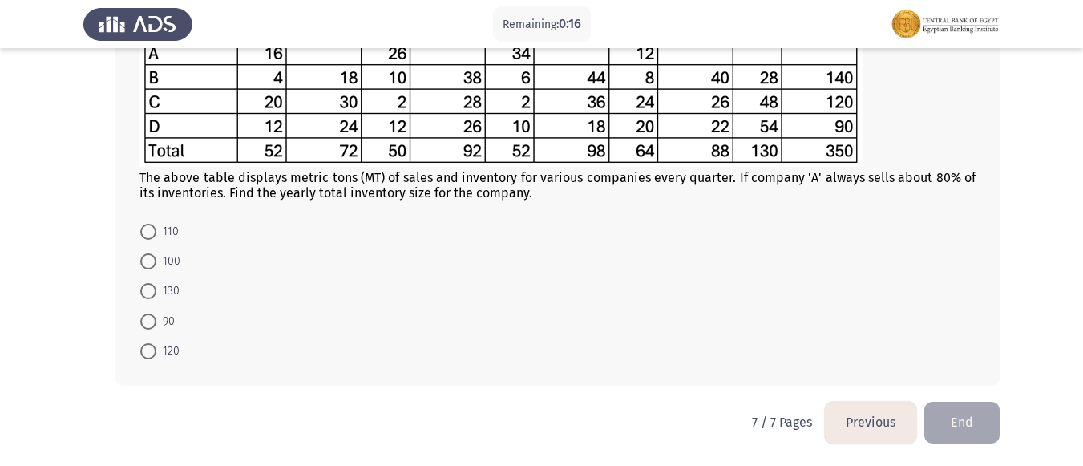
click at [151, 297] on span at bounding box center [148, 291] width 16 height 16
click at [151, 297] on input "130" at bounding box center [148, 291] width 16 height 16
radio input "true"
click at [967, 431] on button "End" at bounding box center [961, 422] width 75 height 41
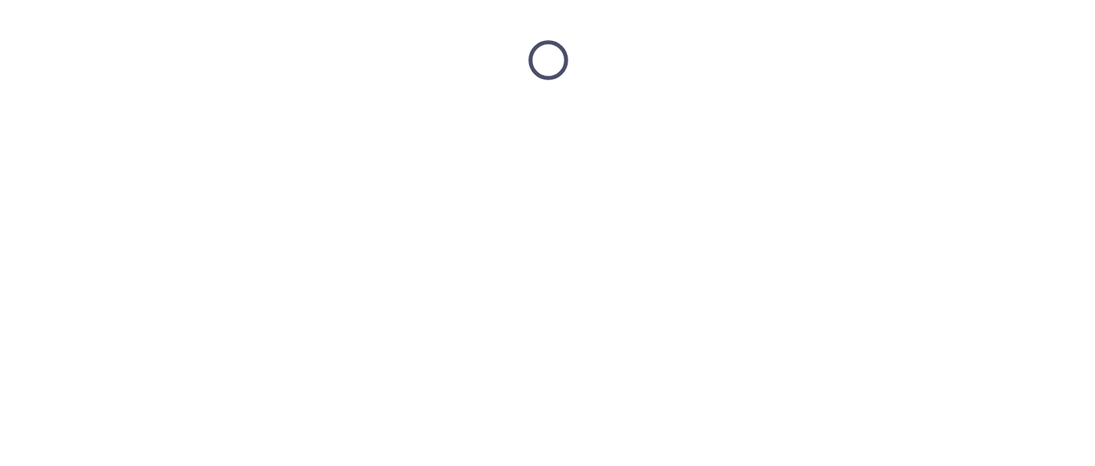
scroll to position [0, 0]
